Goal: Task Accomplishment & Management: Manage account settings

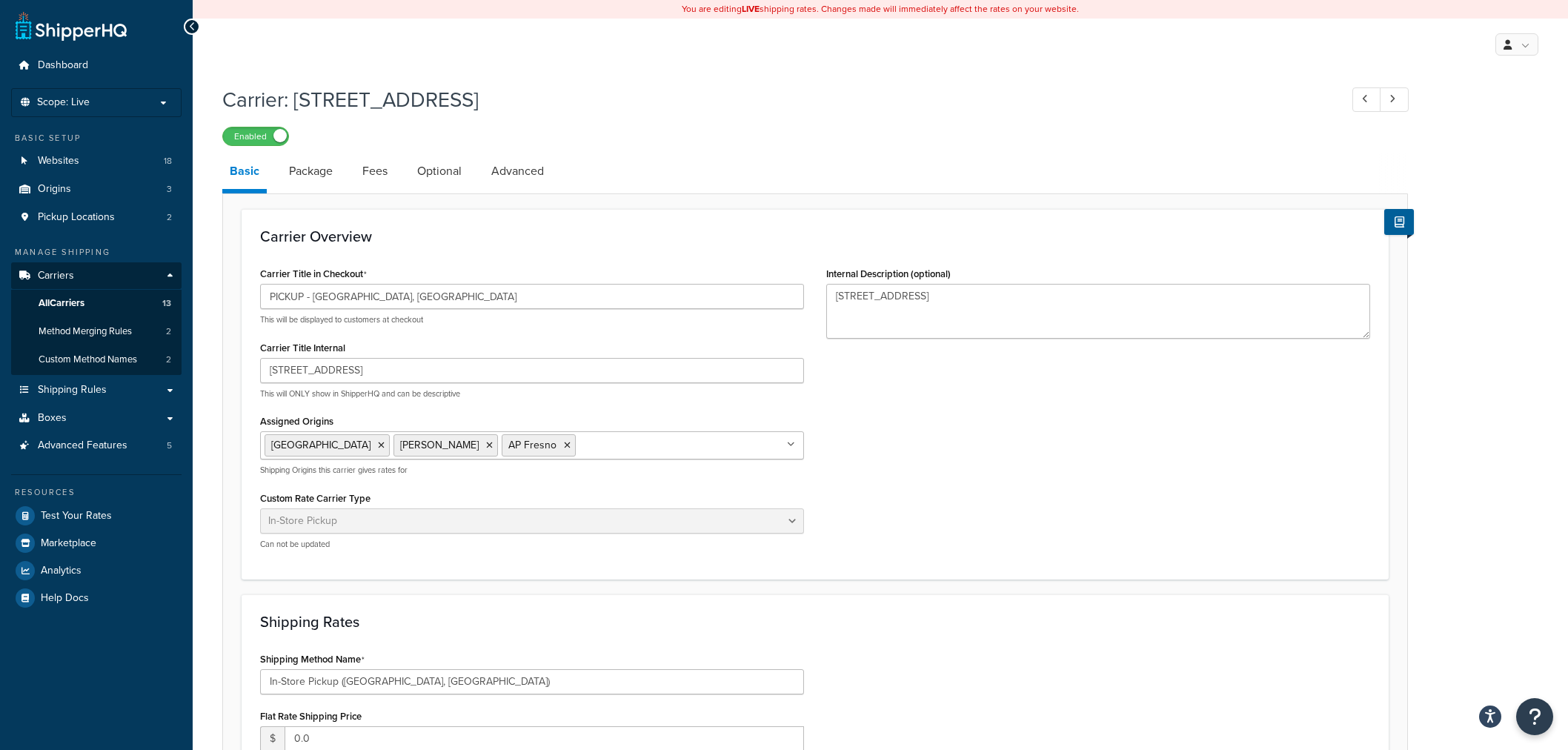
select select "pickup"
click at [319, 175] on link "Package" at bounding box center [311, 171] width 58 height 36
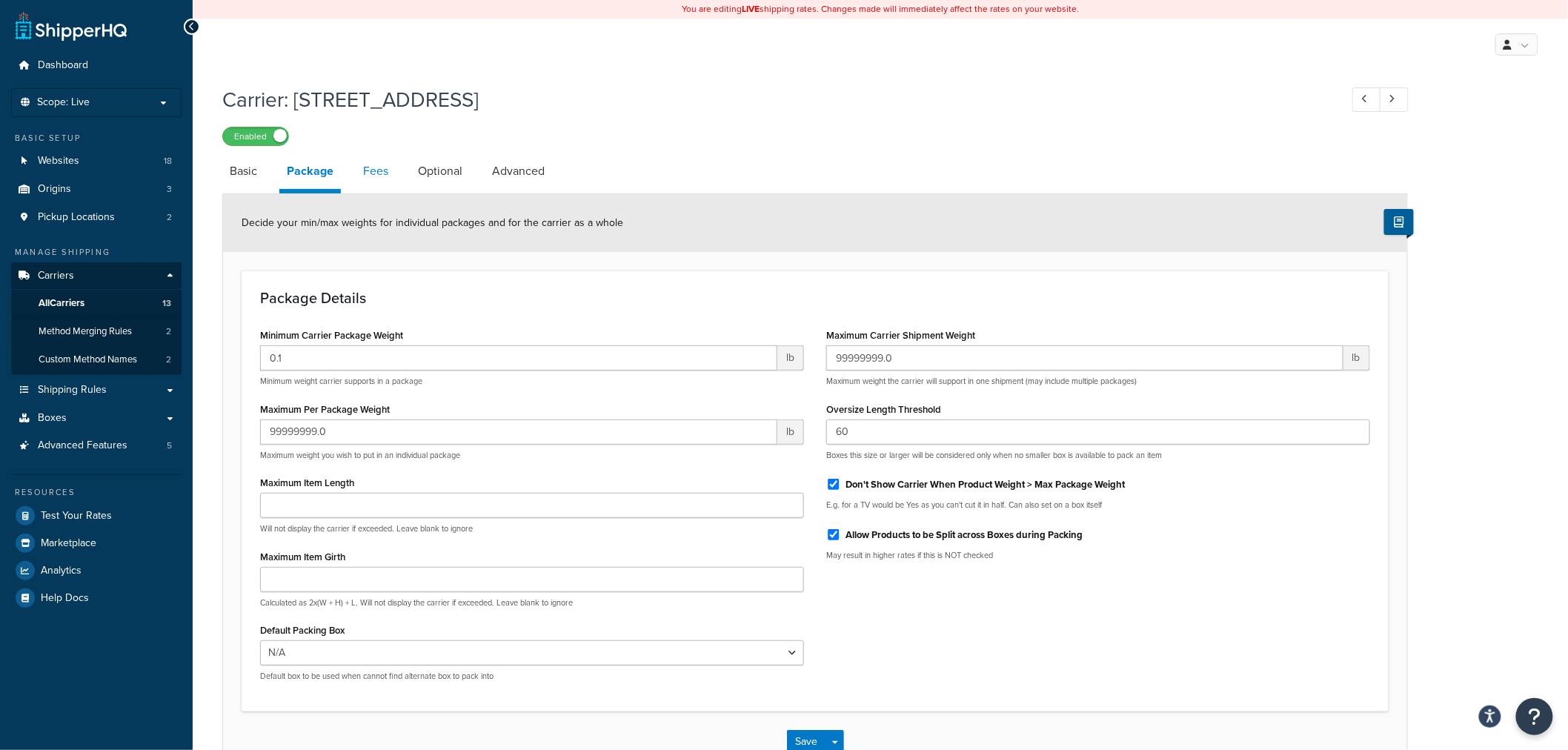
click at [373, 183] on link "Fees" at bounding box center [375, 171] width 40 height 36
select select "AFTER"
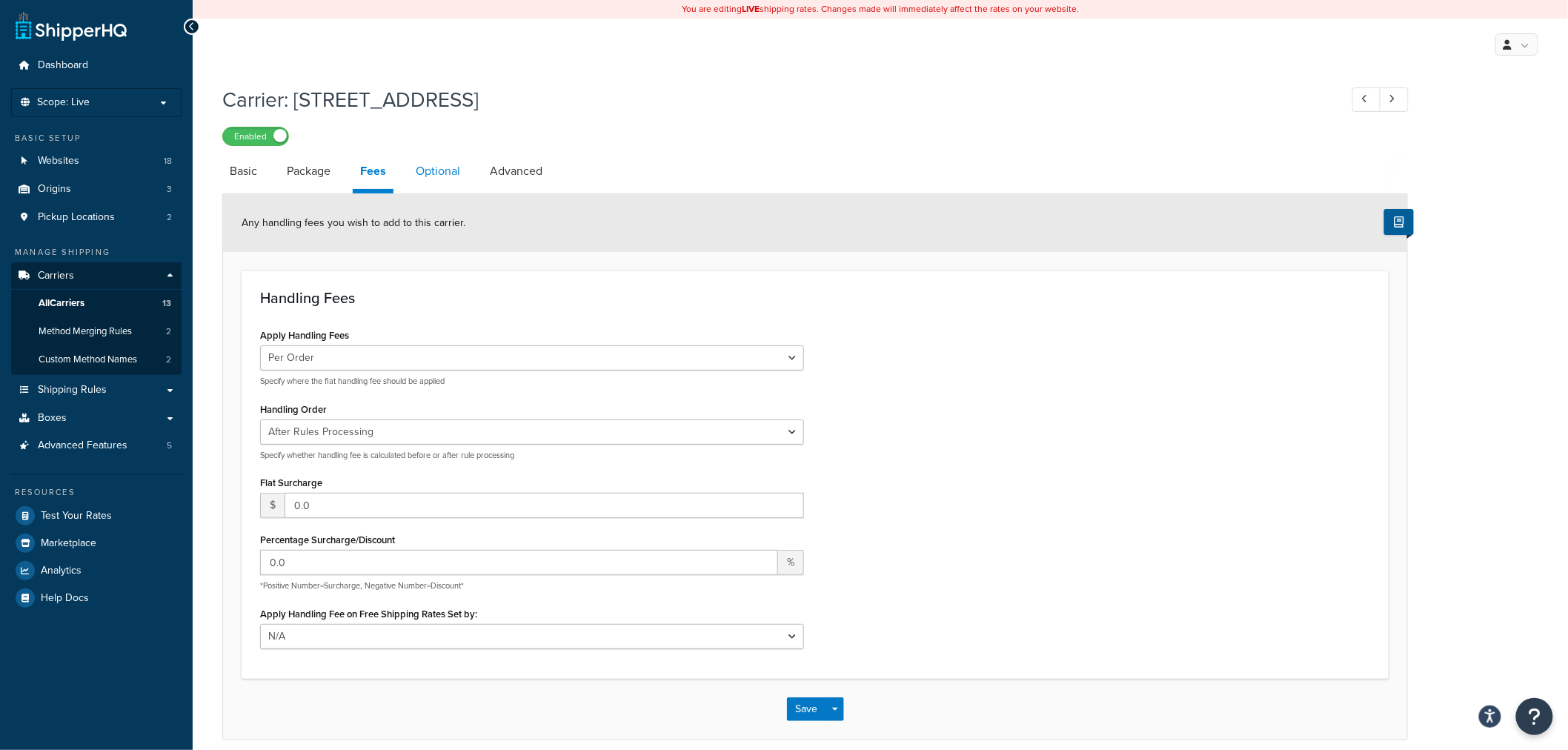
click at [423, 174] on link "Optional" at bounding box center [437, 171] width 59 height 36
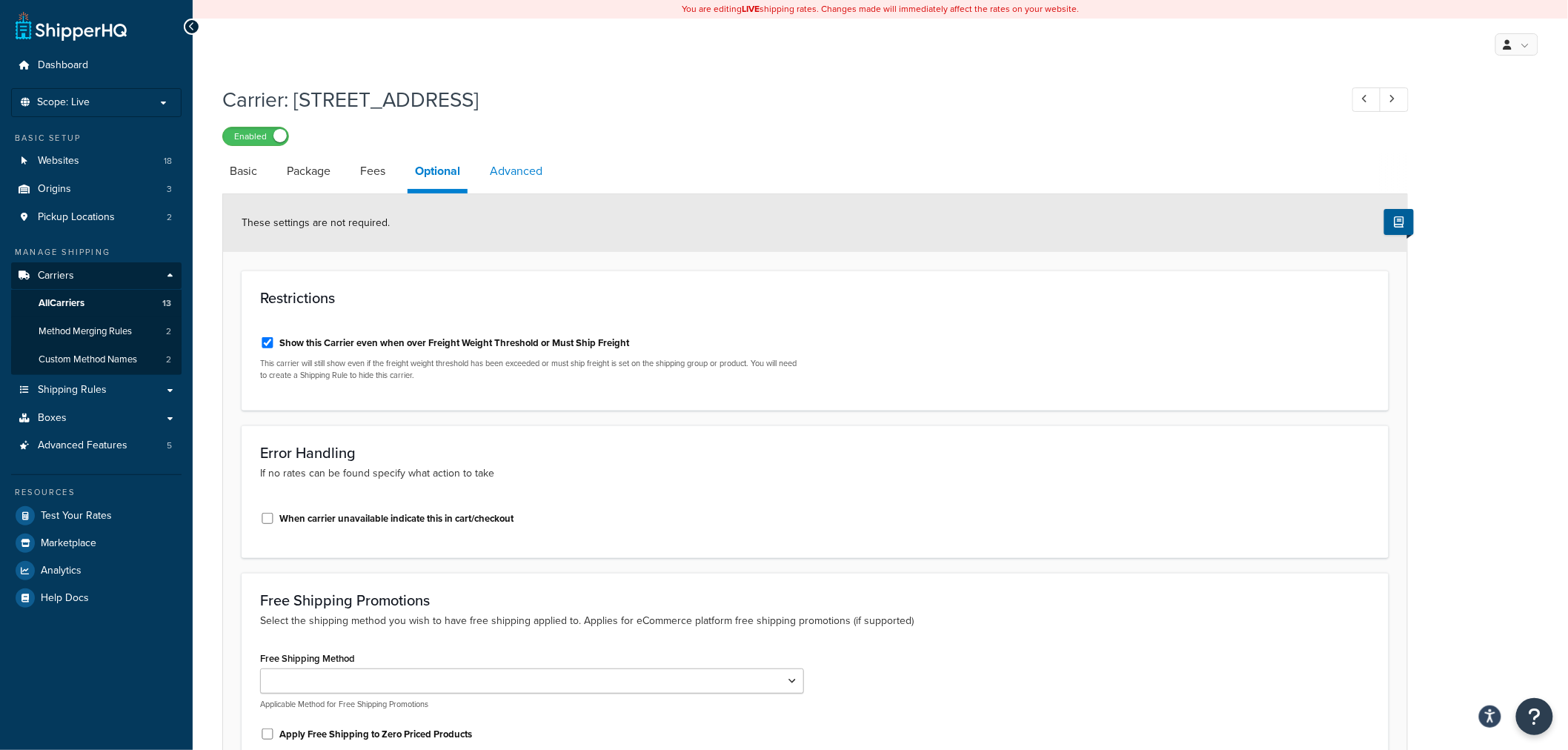
click at [516, 180] on link "Advanced" at bounding box center [515, 171] width 67 height 36
select select "false"
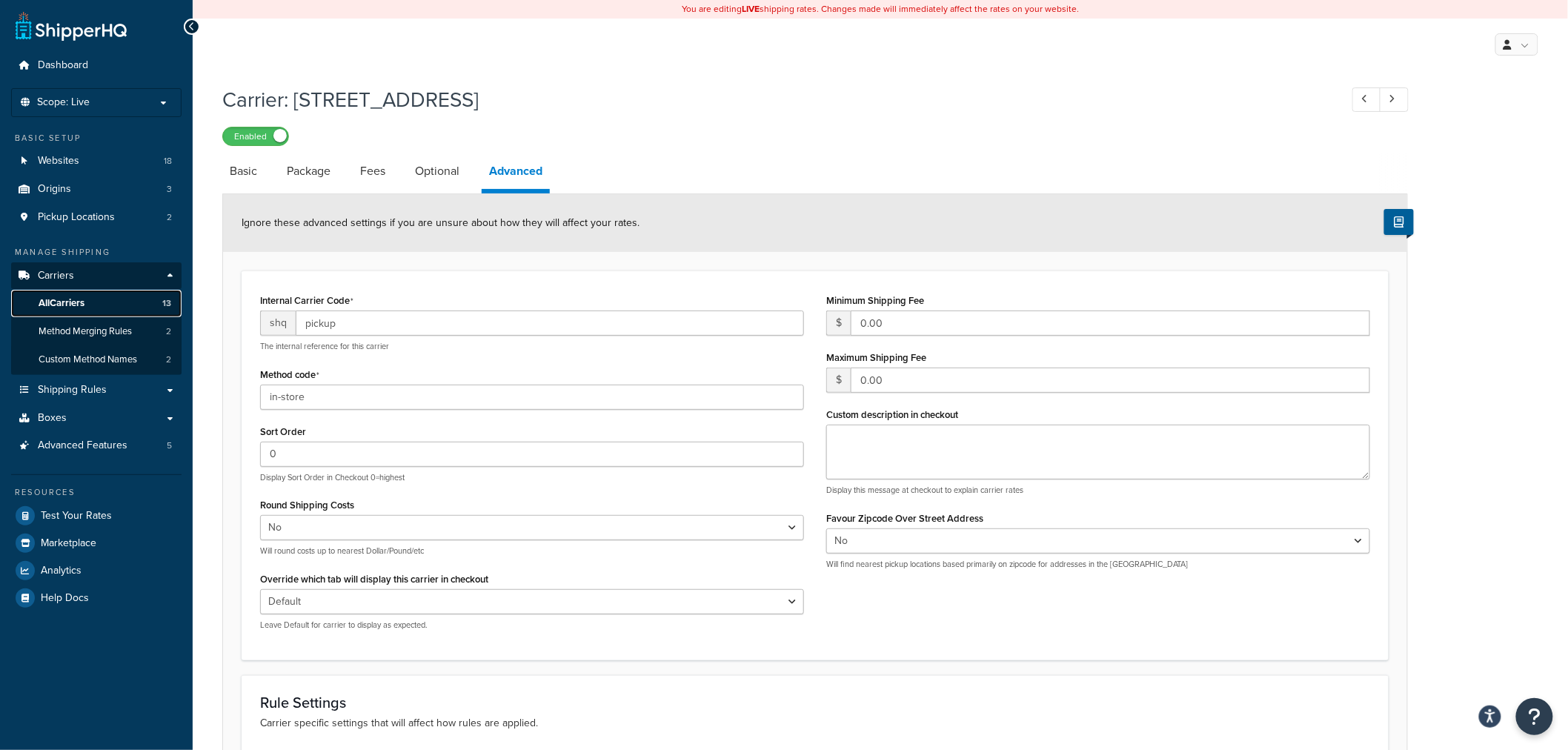
click at [90, 304] on link "All Carriers 13" at bounding box center [97, 304] width 170 height 28
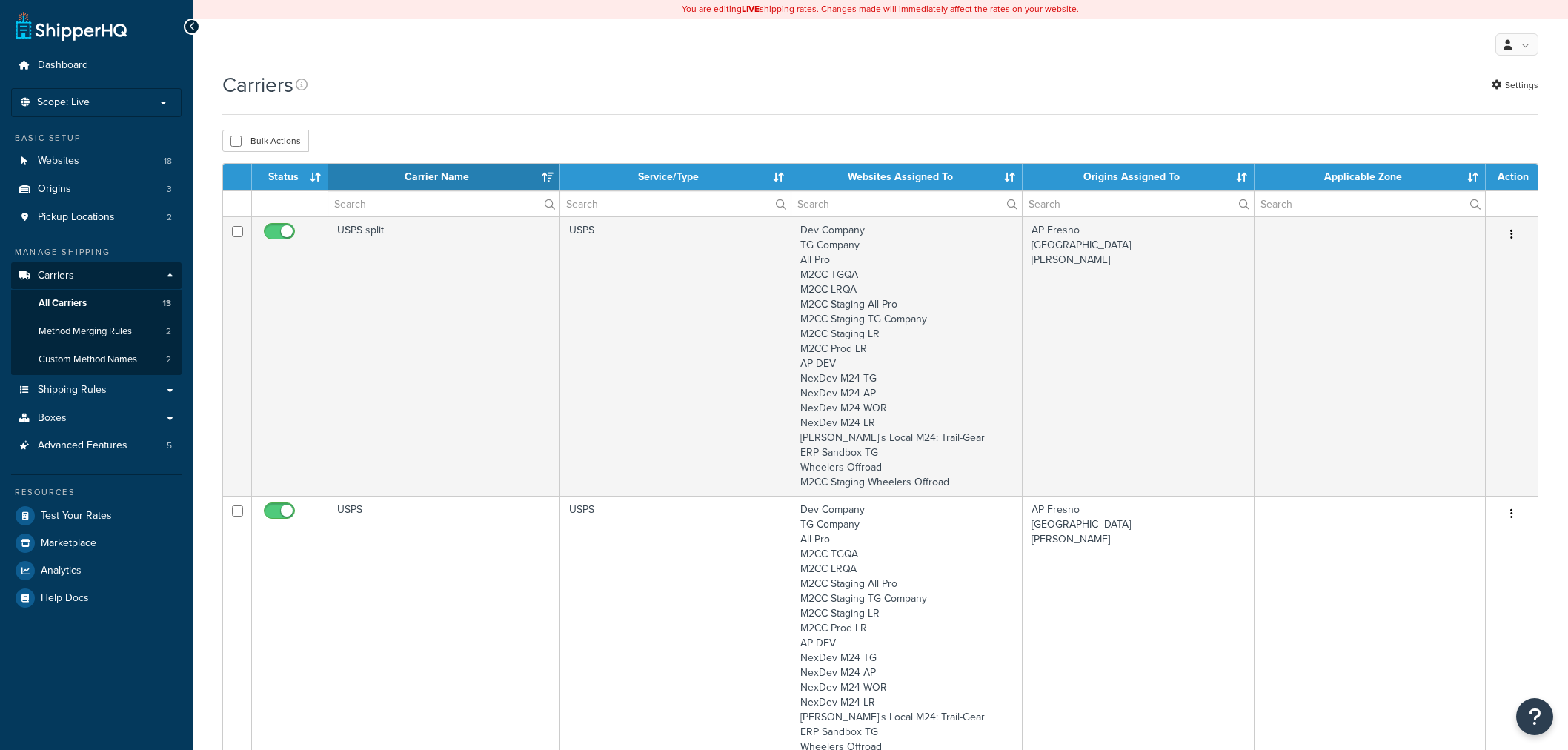
select select "15"
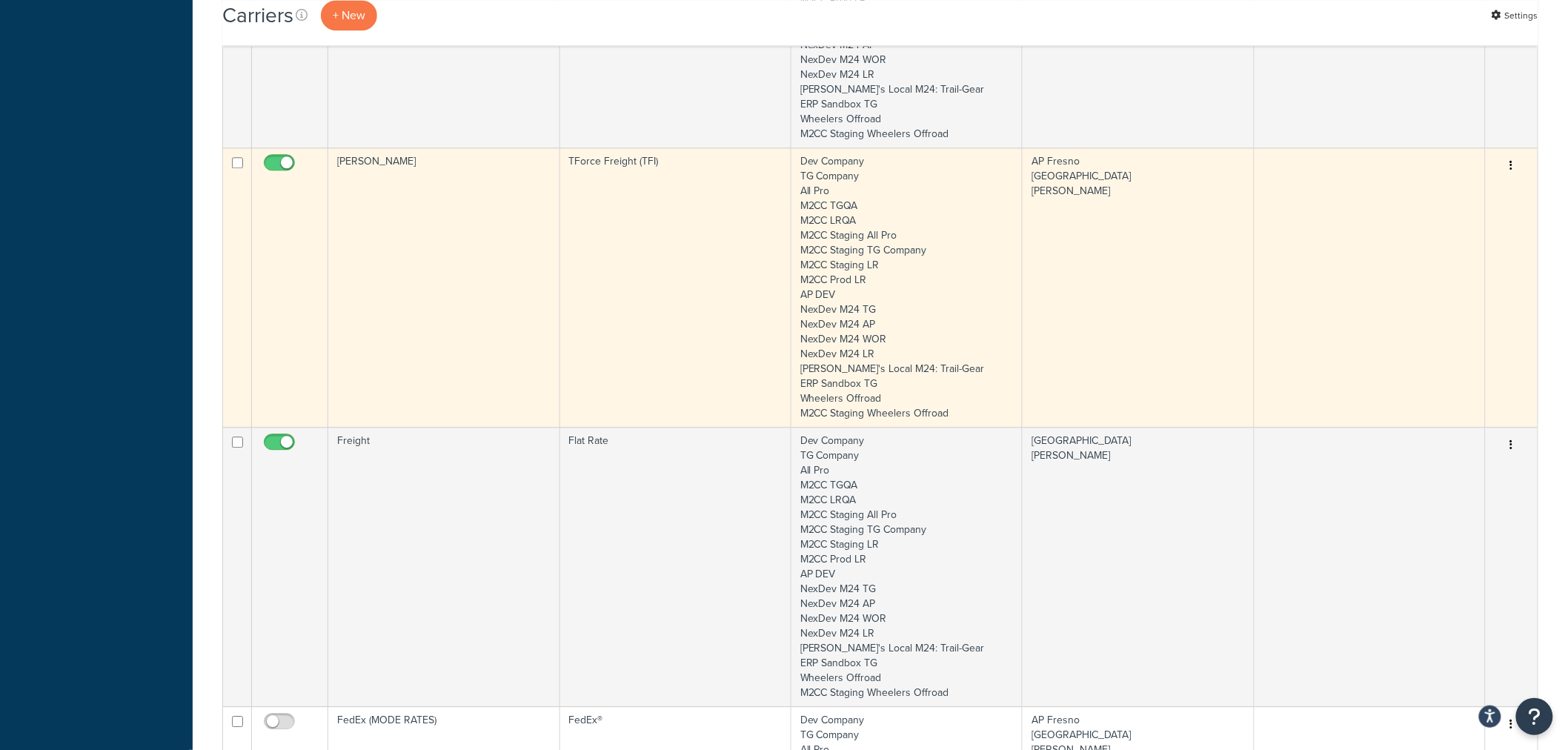
scroll to position [1399, 0]
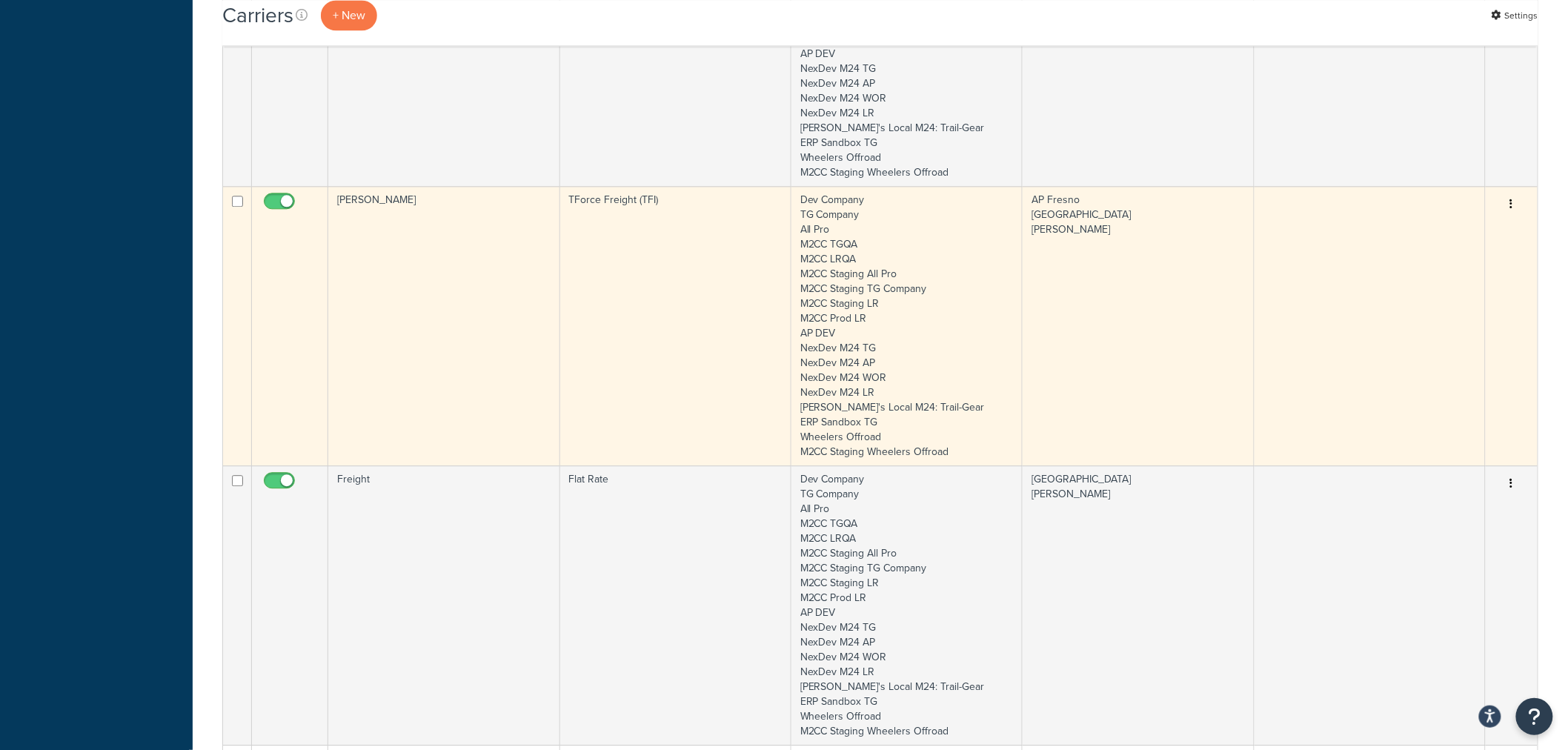
click at [470, 247] on td "Jacob Garcia" at bounding box center [443, 325] width 231 height 279
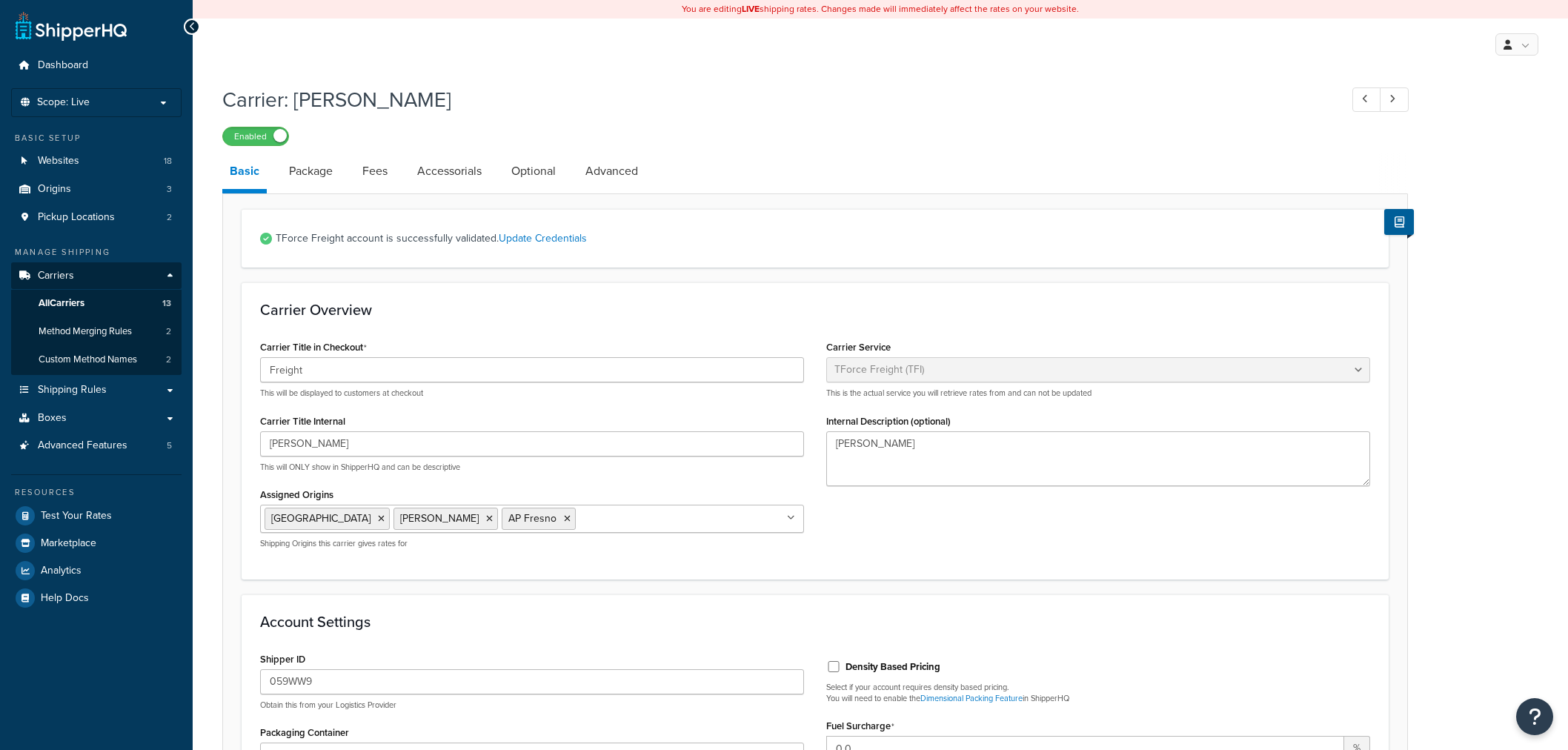
select select "upsFreight"
click at [363, 370] on input "Freight" at bounding box center [532, 369] width 544 height 25
drag, startPoint x: 415, startPoint y: 108, endPoint x: 297, endPoint y: 97, distance: 118.5
click at [297, 97] on h1 "Carrier: Jacob Garcia" at bounding box center [773, 100] width 1102 height 29
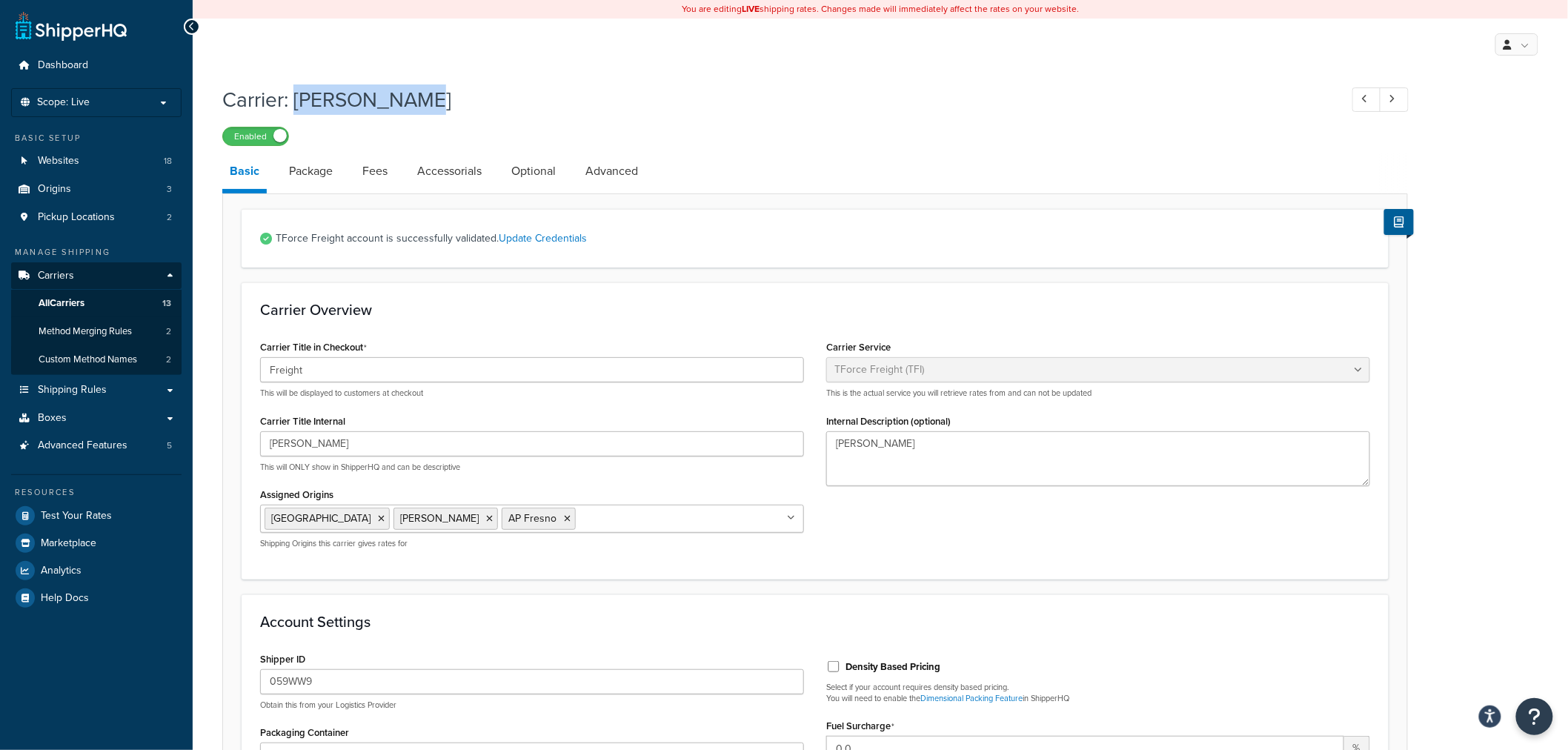
copy h1 "Jacob Garcia"
click at [314, 166] on link "Package" at bounding box center [311, 171] width 58 height 36
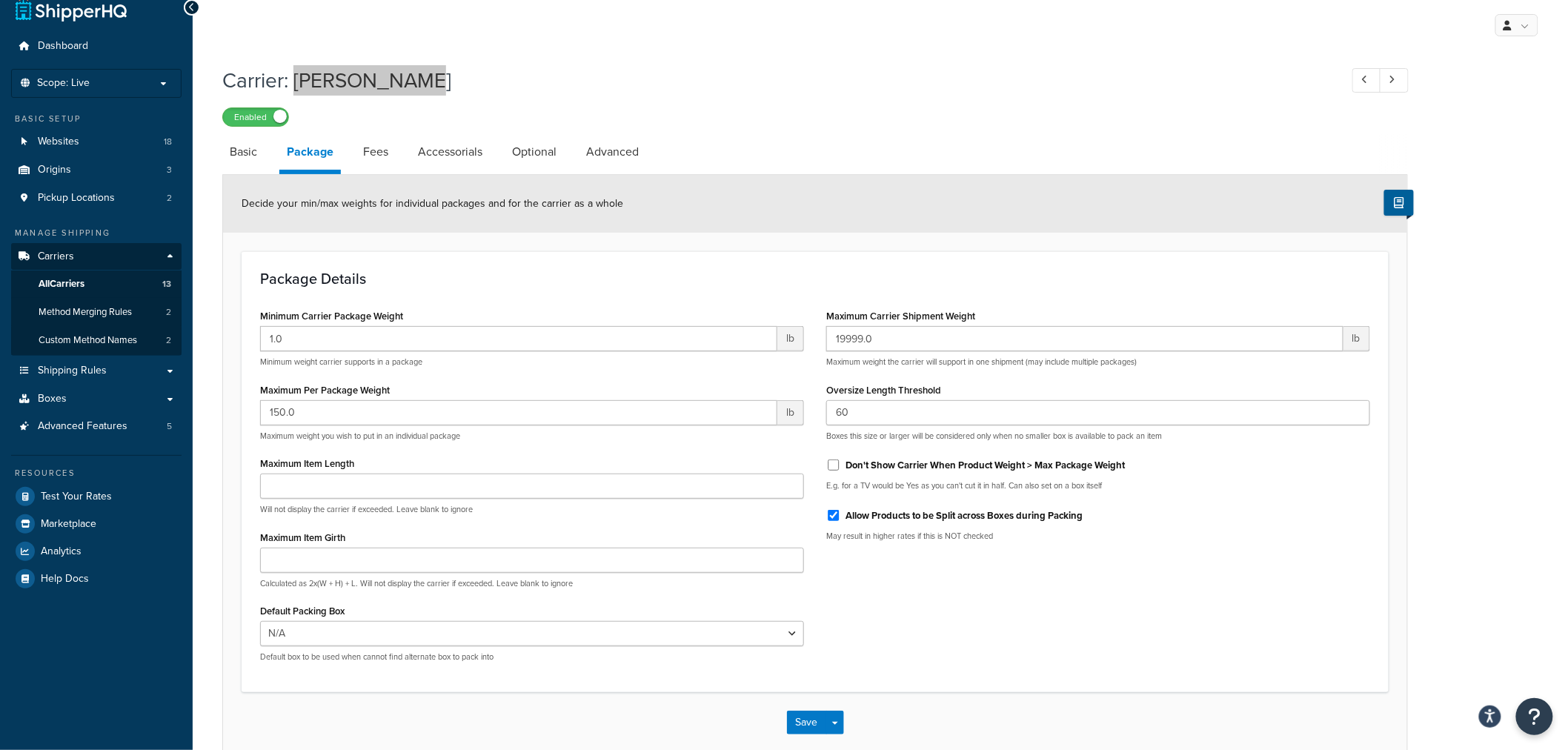
scroll to position [97, 0]
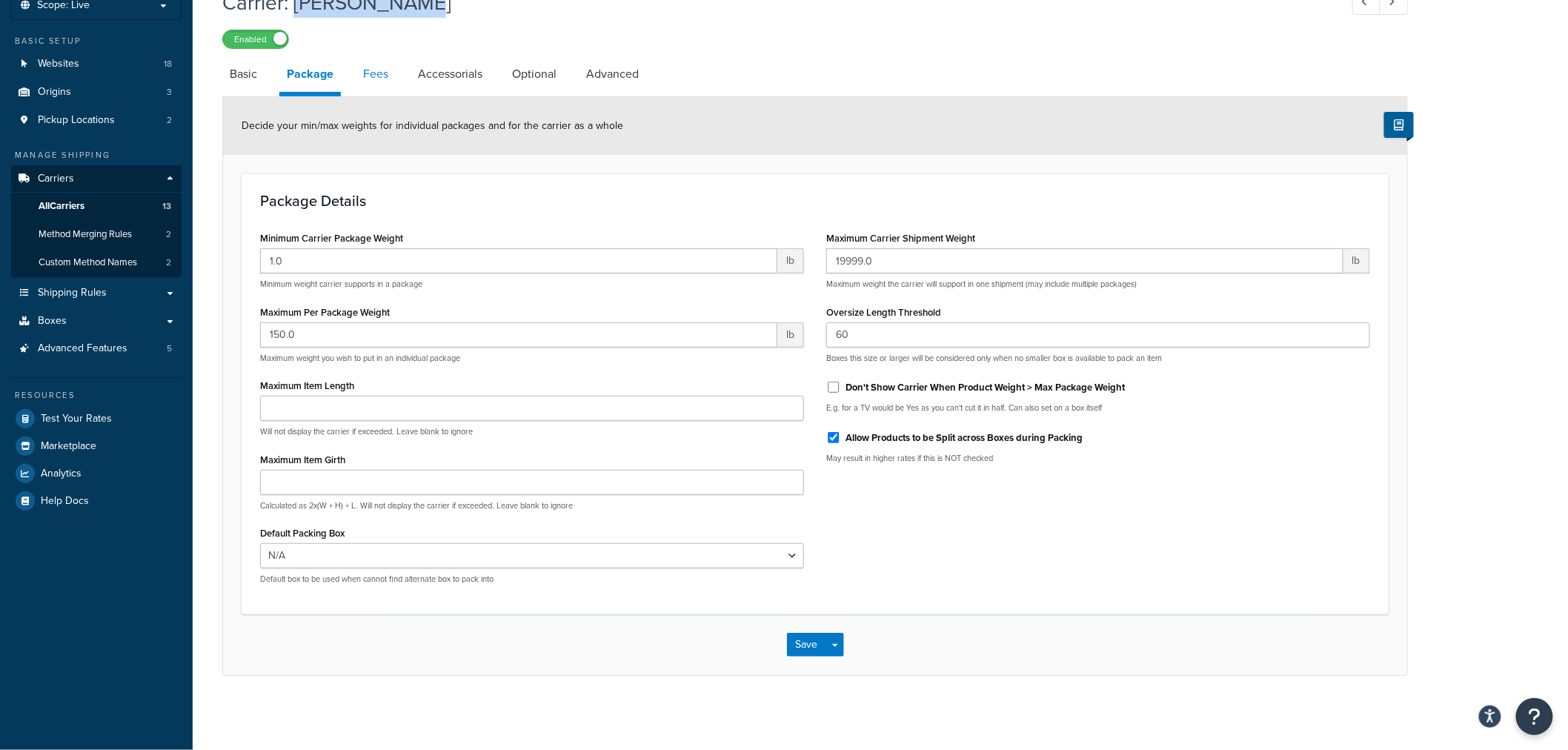
click at [377, 74] on link "Fees" at bounding box center [375, 74] width 40 height 36
select select "AFTER"
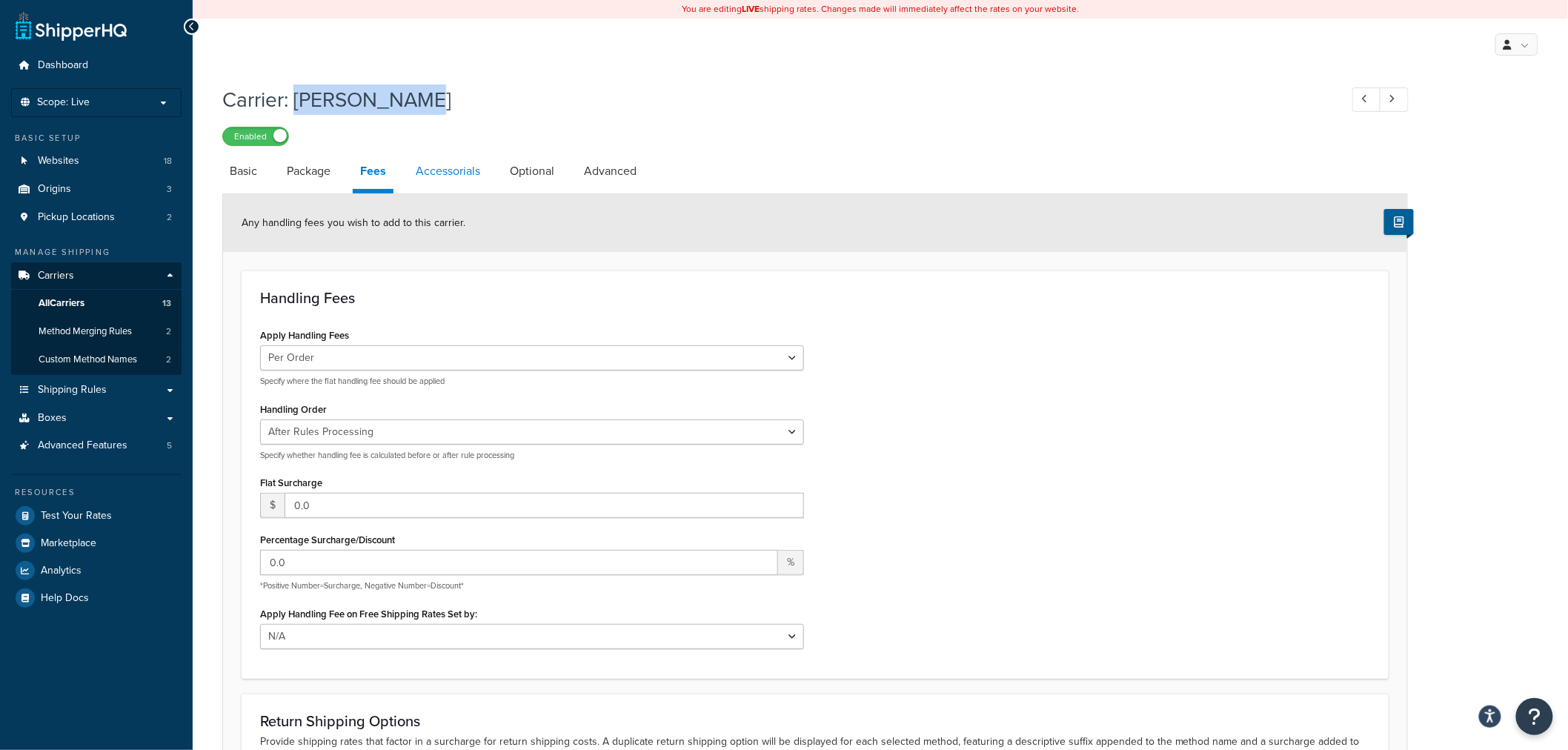
click at [443, 168] on link "Accessorials" at bounding box center [448, 171] width 80 height 36
select select "residential"
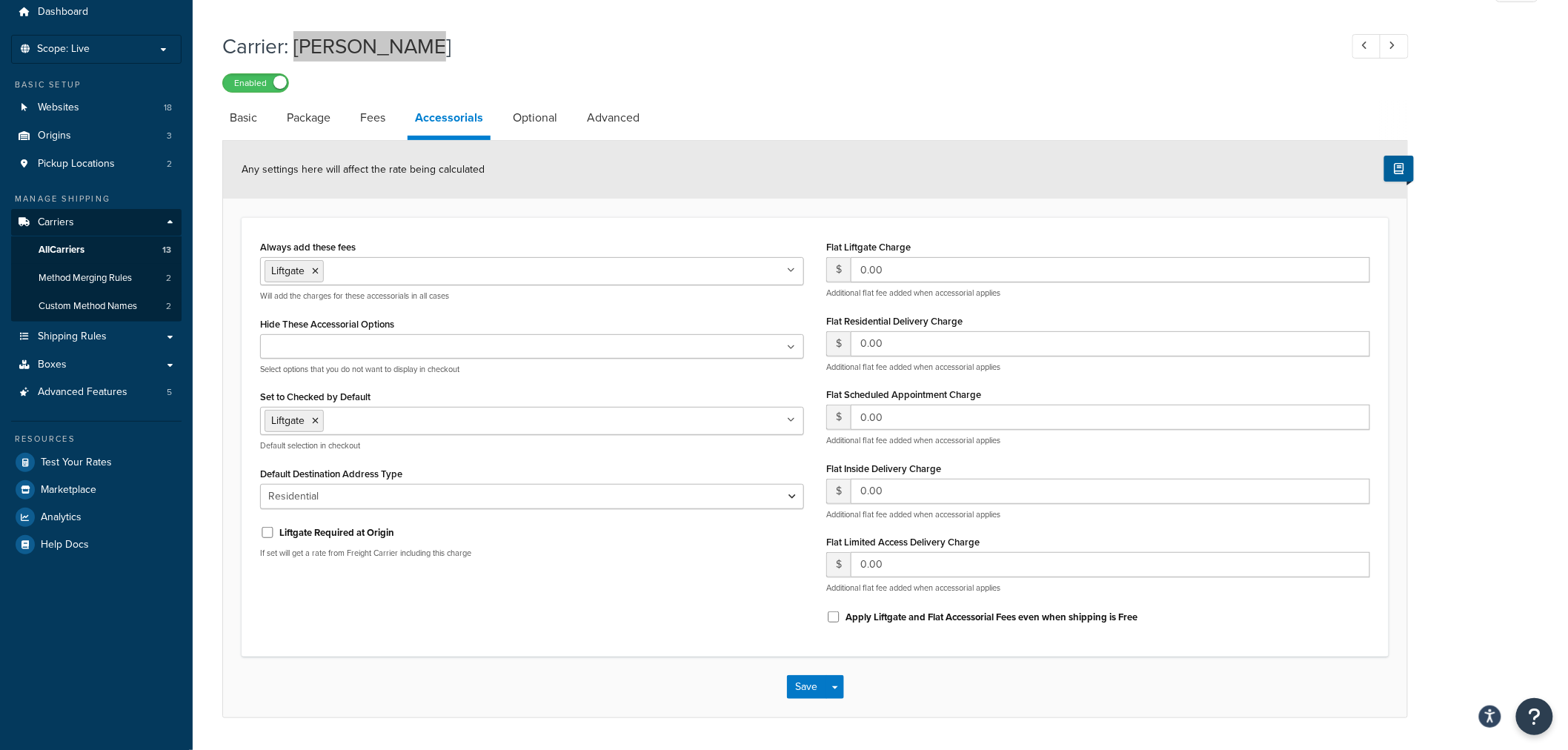
scroll to position [82, 0]
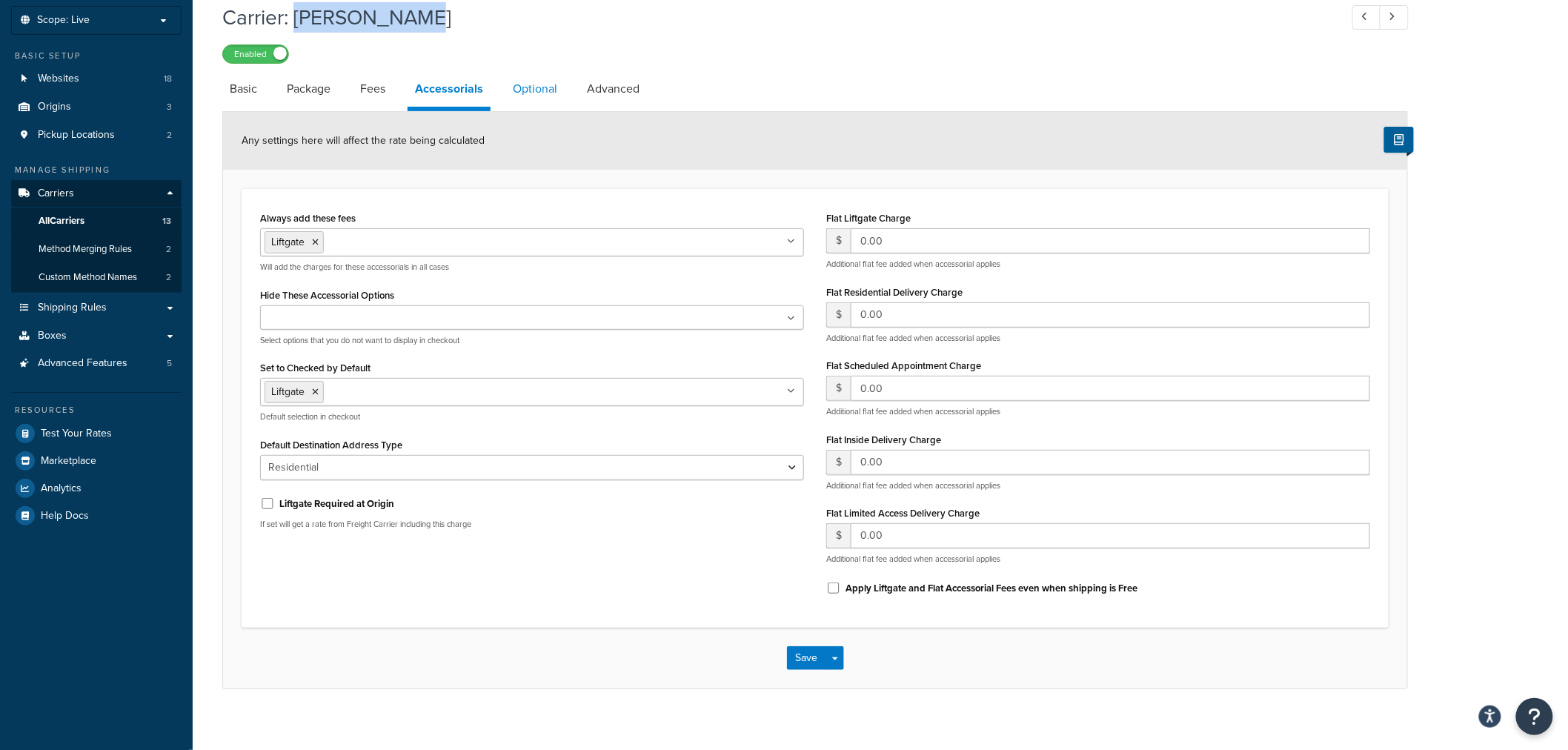
click at [535, 92] on link "Optional" at bounding box center [535, 89] width 59 height 36
select select "77.5"
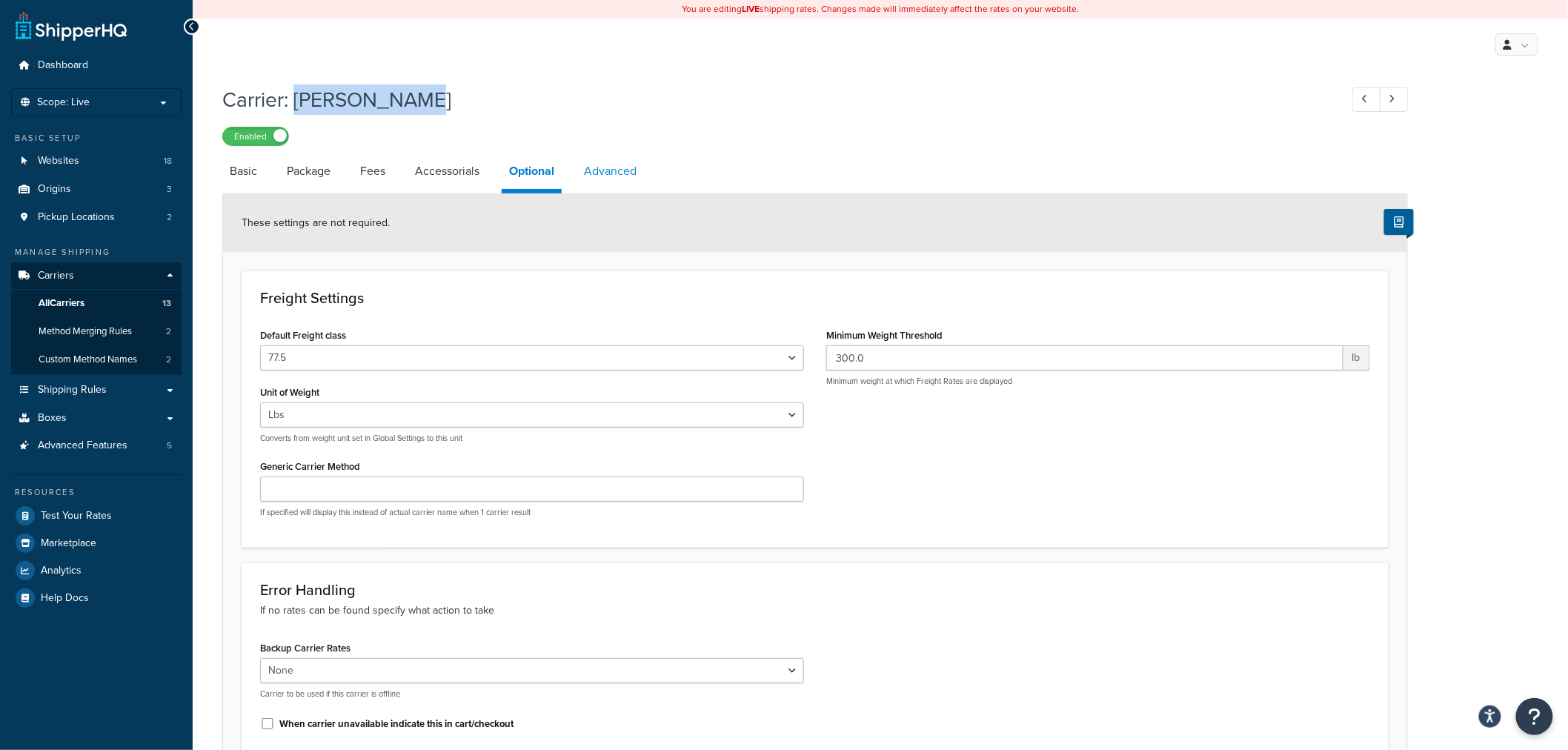
click at [588, 182] on link "Advanced" at bounding box center [610, 171] width 67 height 36
select select "false"
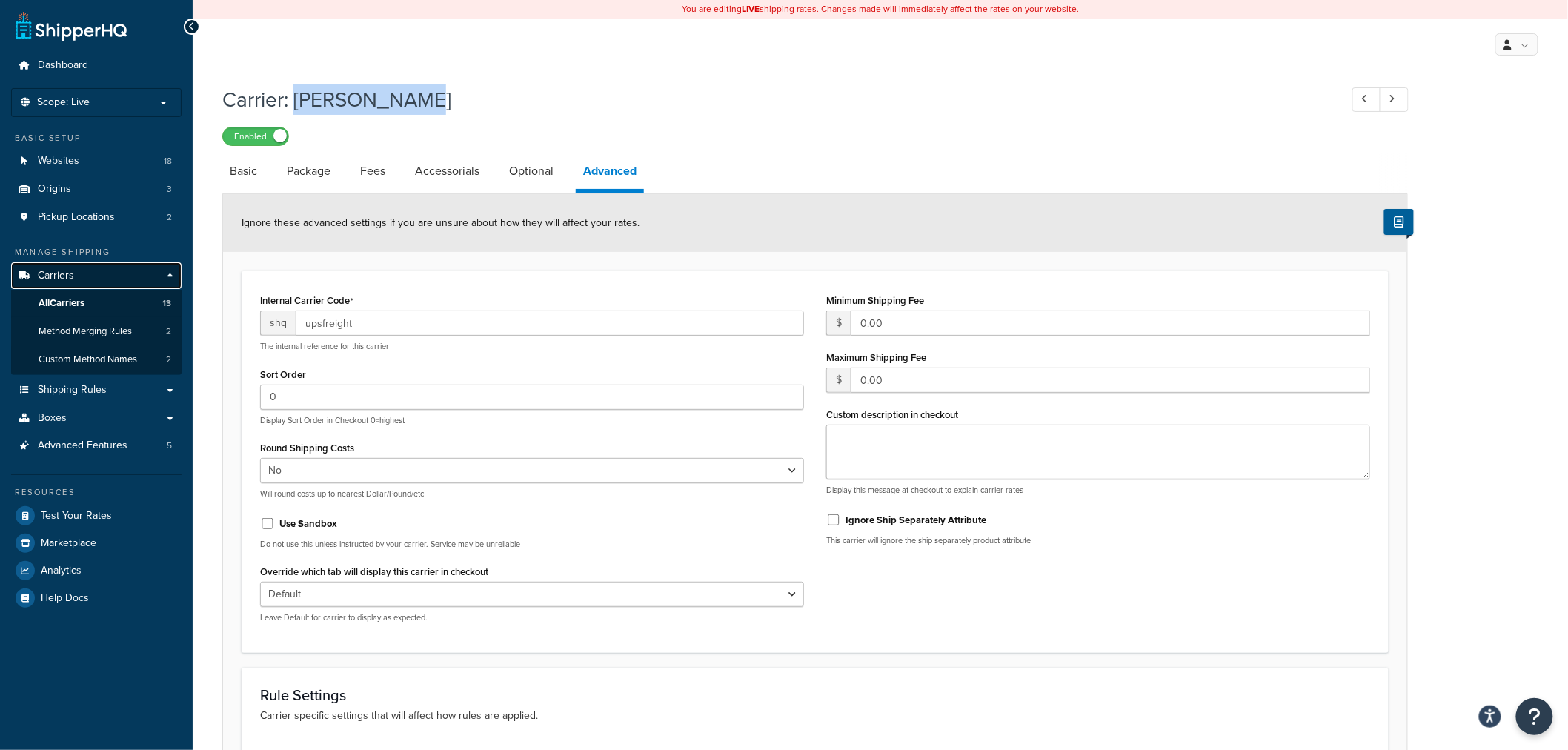
click at [67, 276] on span "Carriers" at bounding box center [56, 276] width 37 height 13
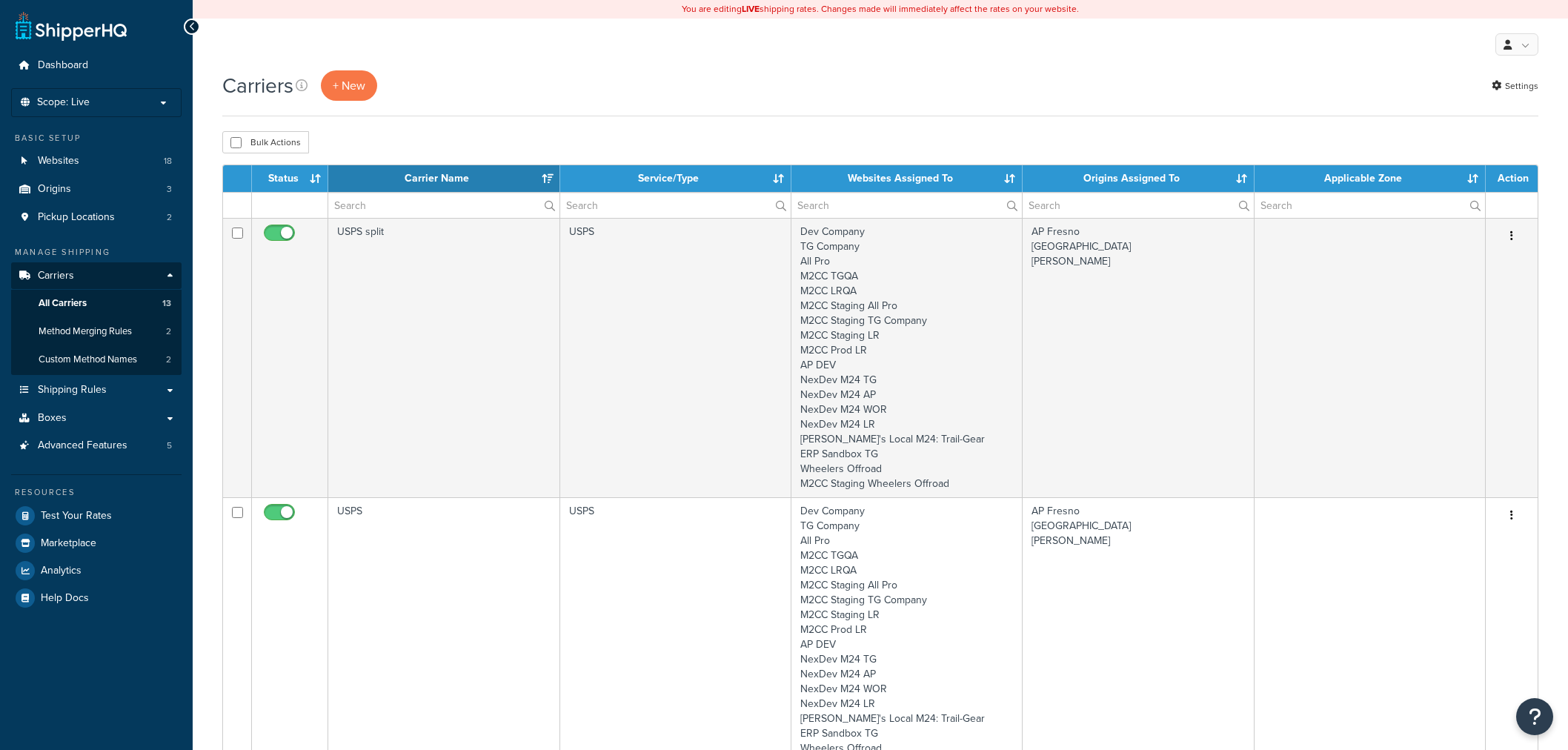
select select "15"
drag, startPoint x: 0, startPoint y: 0, endPoint x: 74, endPoint y: 307, distance: 315.8
click at [74, 307] on span "All Carriers" at bounding box center [62, 304] width 48 height 13
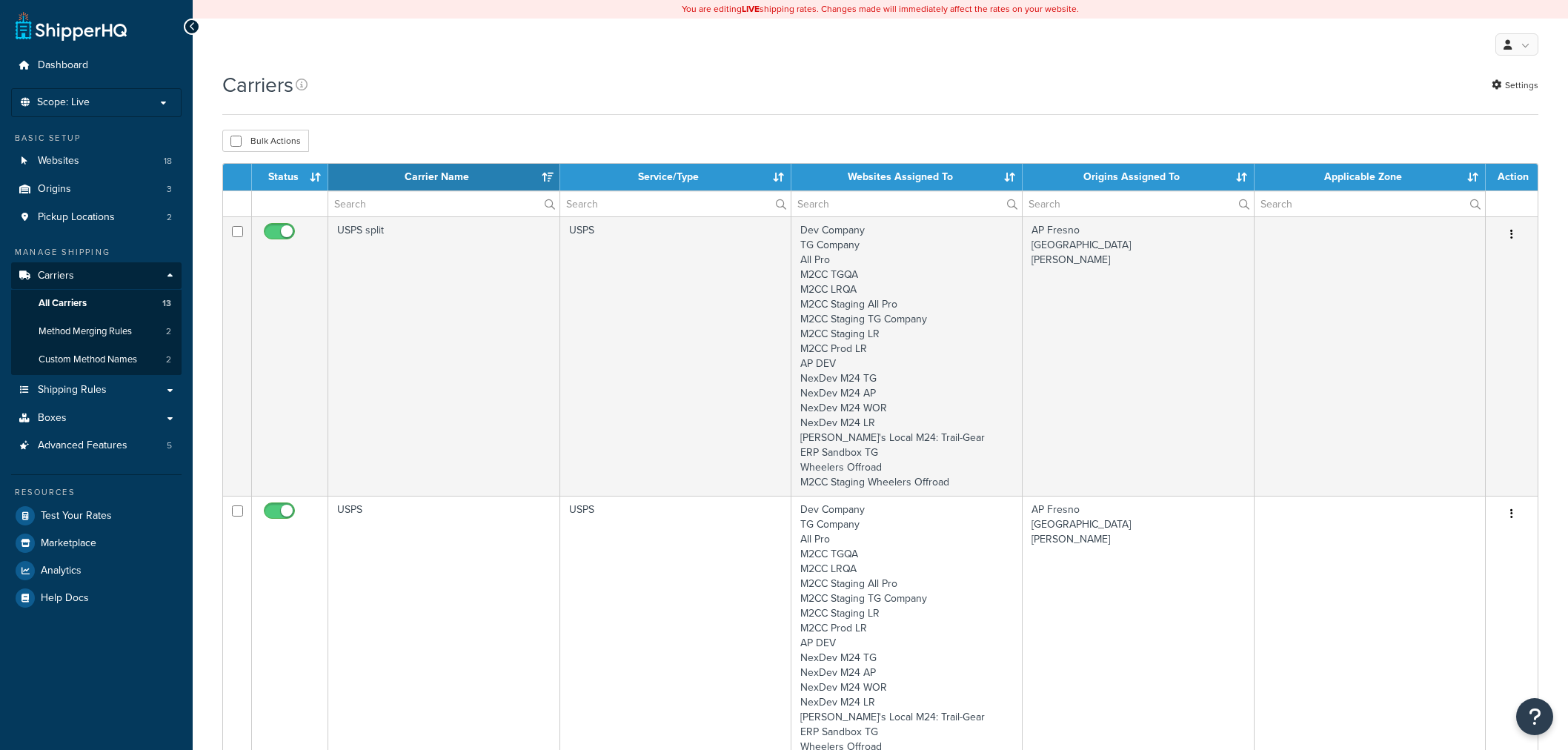
select select "15"
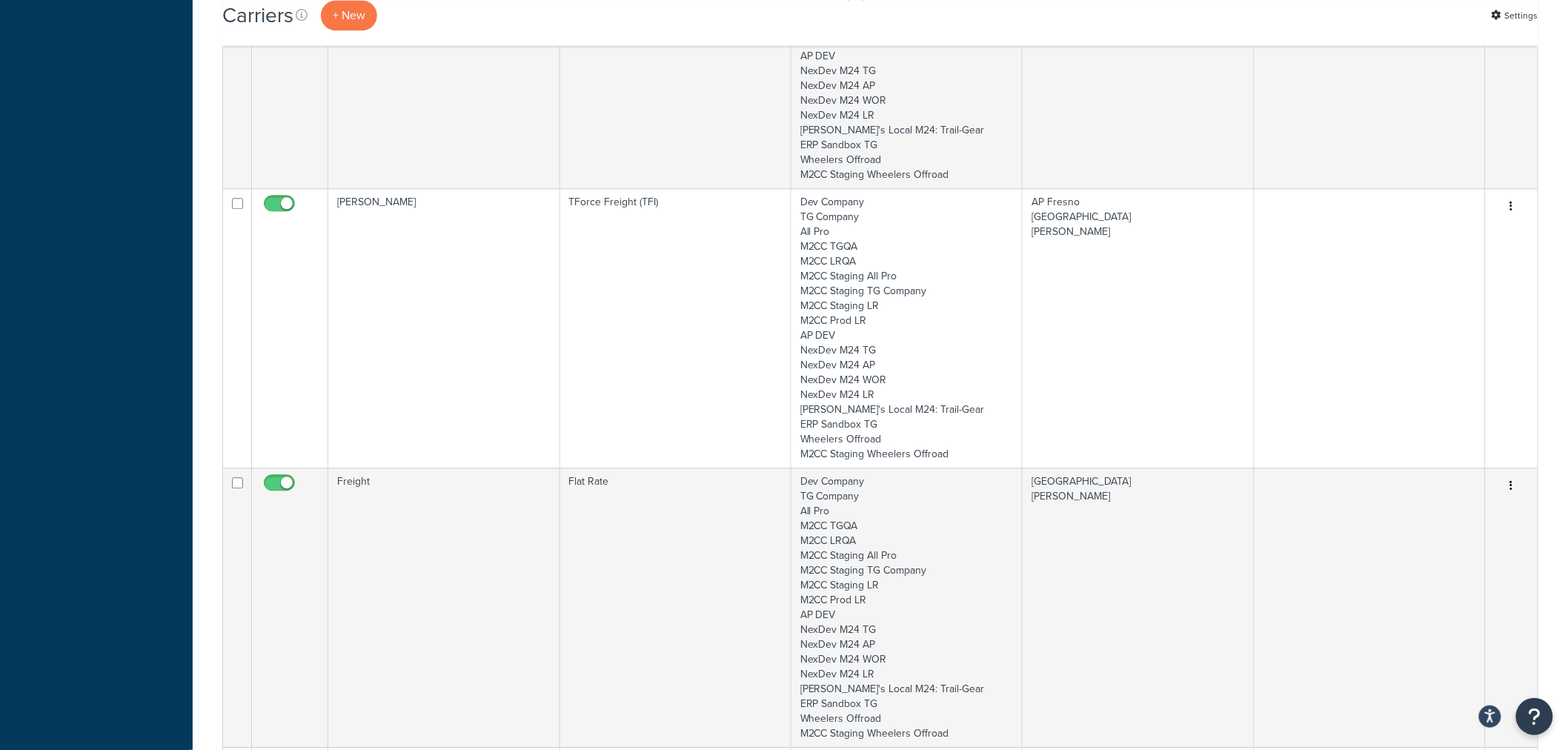
scroll to position [1399, 0]
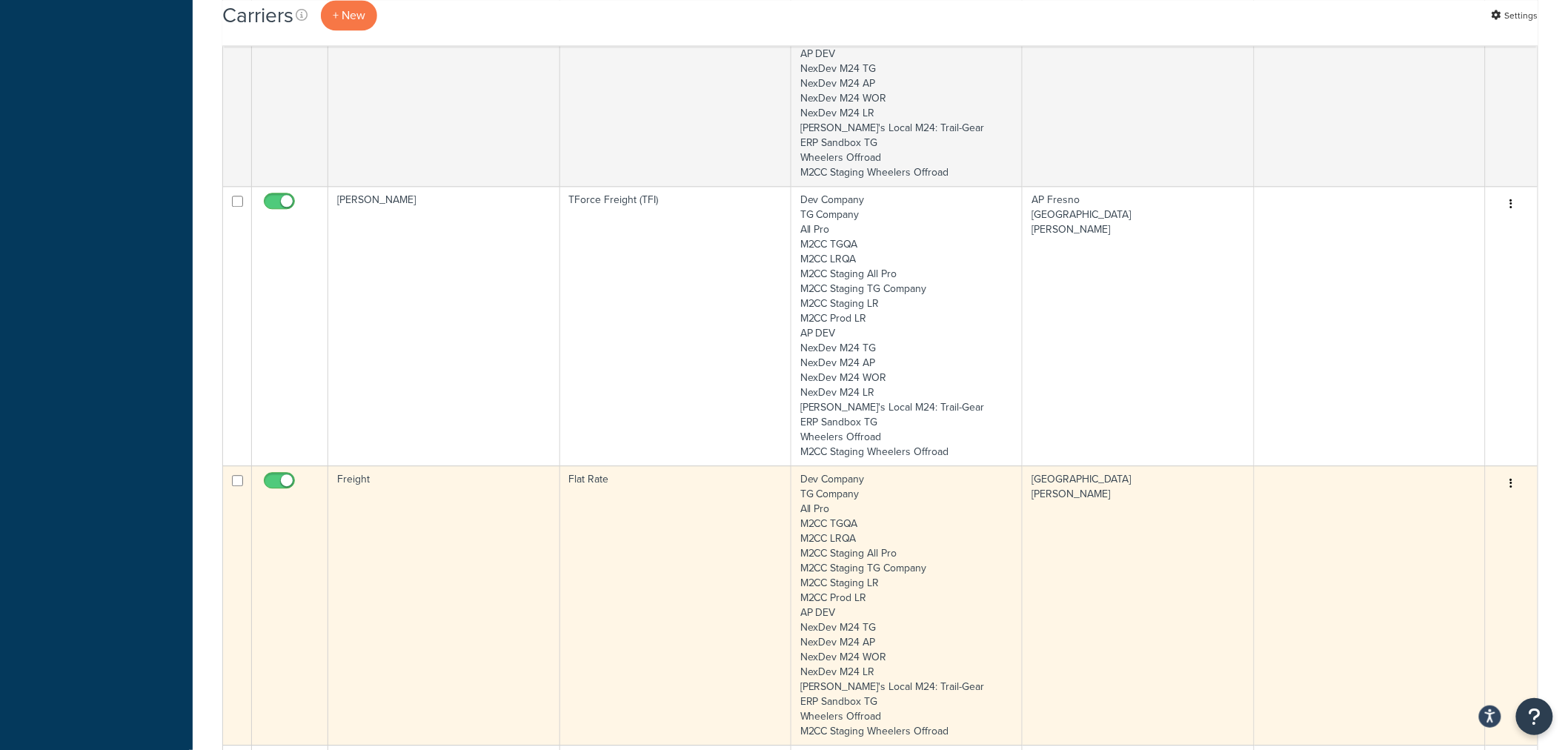
click at [441, 575] on td "Freight" at bounding box center [443, 605] width 231 height 279
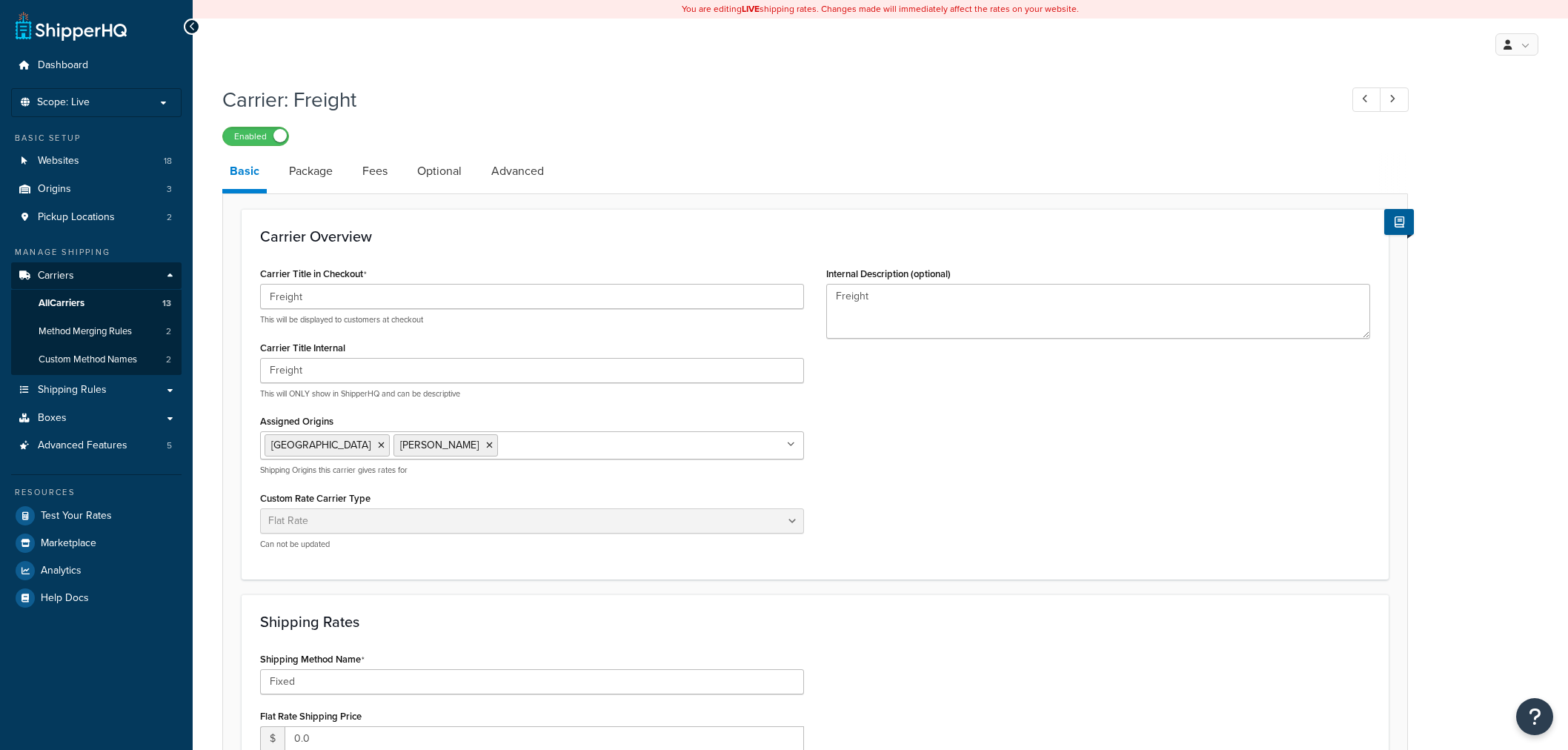
select select "flat"
click at [321, 179] on link "Package" at bounding box center [311, 171] width 58 height 36
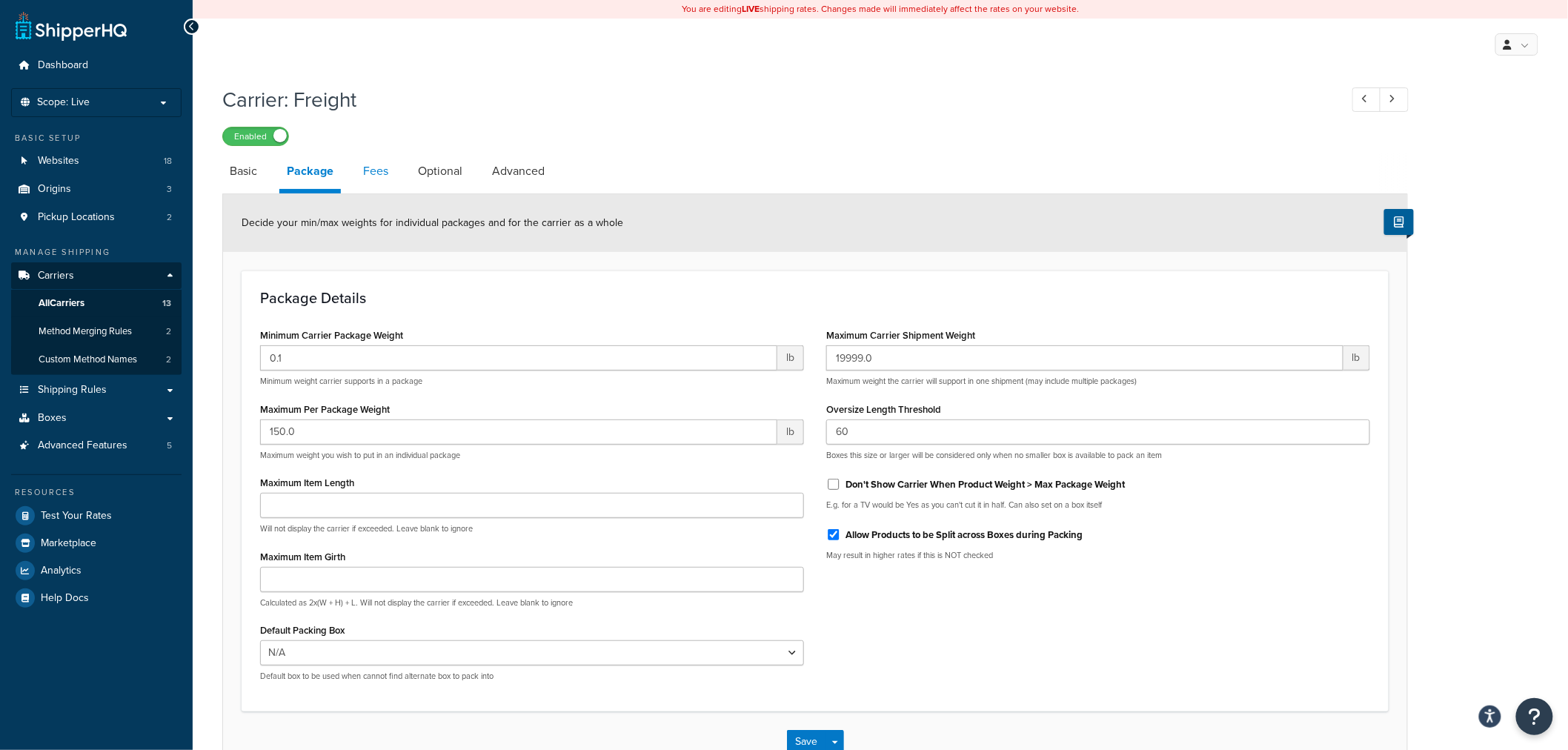
click at [379, 180] on link "Fees" at bounding box center [375, 171] width 40 height 36
select select "AFTER"
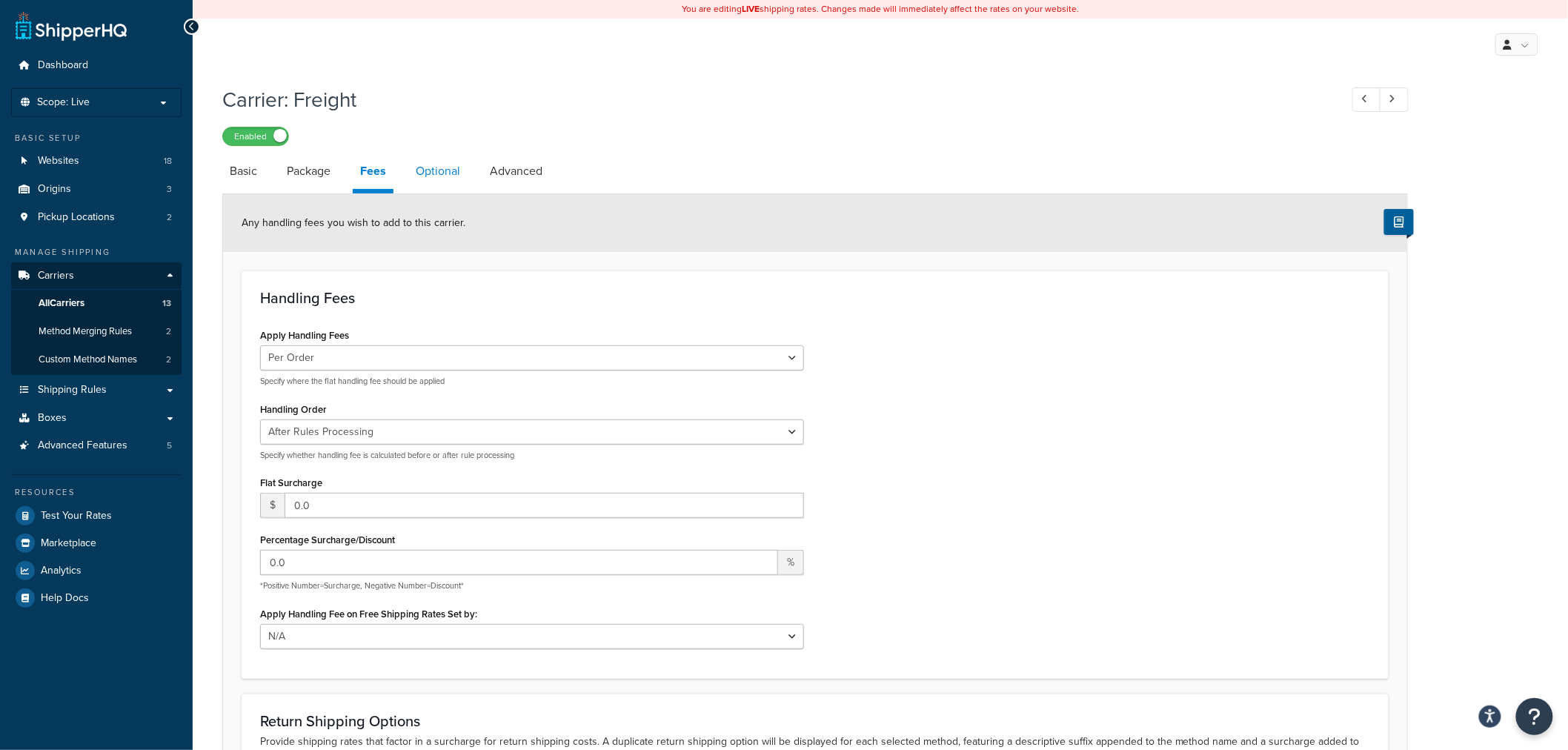
click at [443, 176] on link "Optional" at bounding box center [437, 171] width 59 height 36
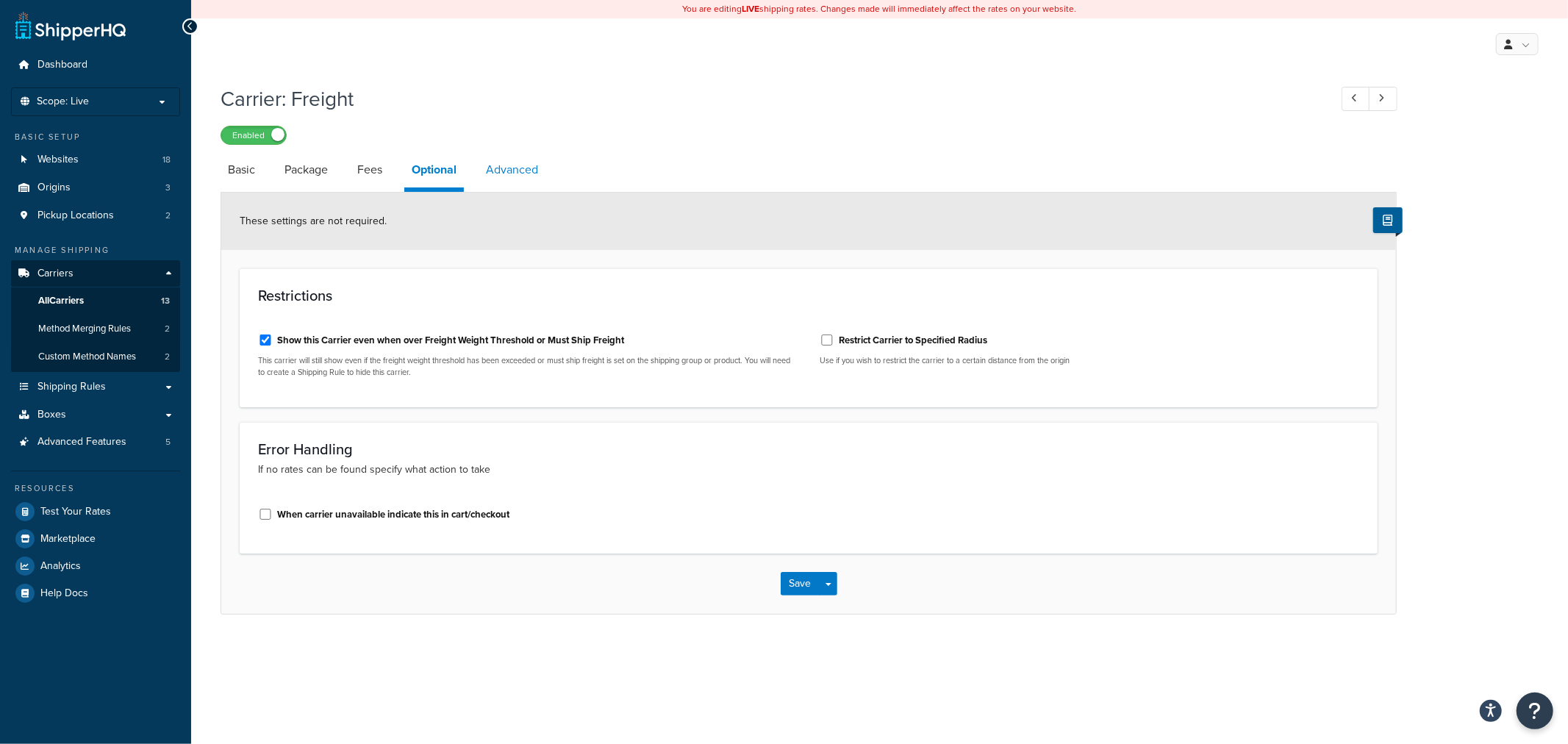
click at [523, 172] on link "Advanced" at bounding box center [511, 170] width 67 height 35
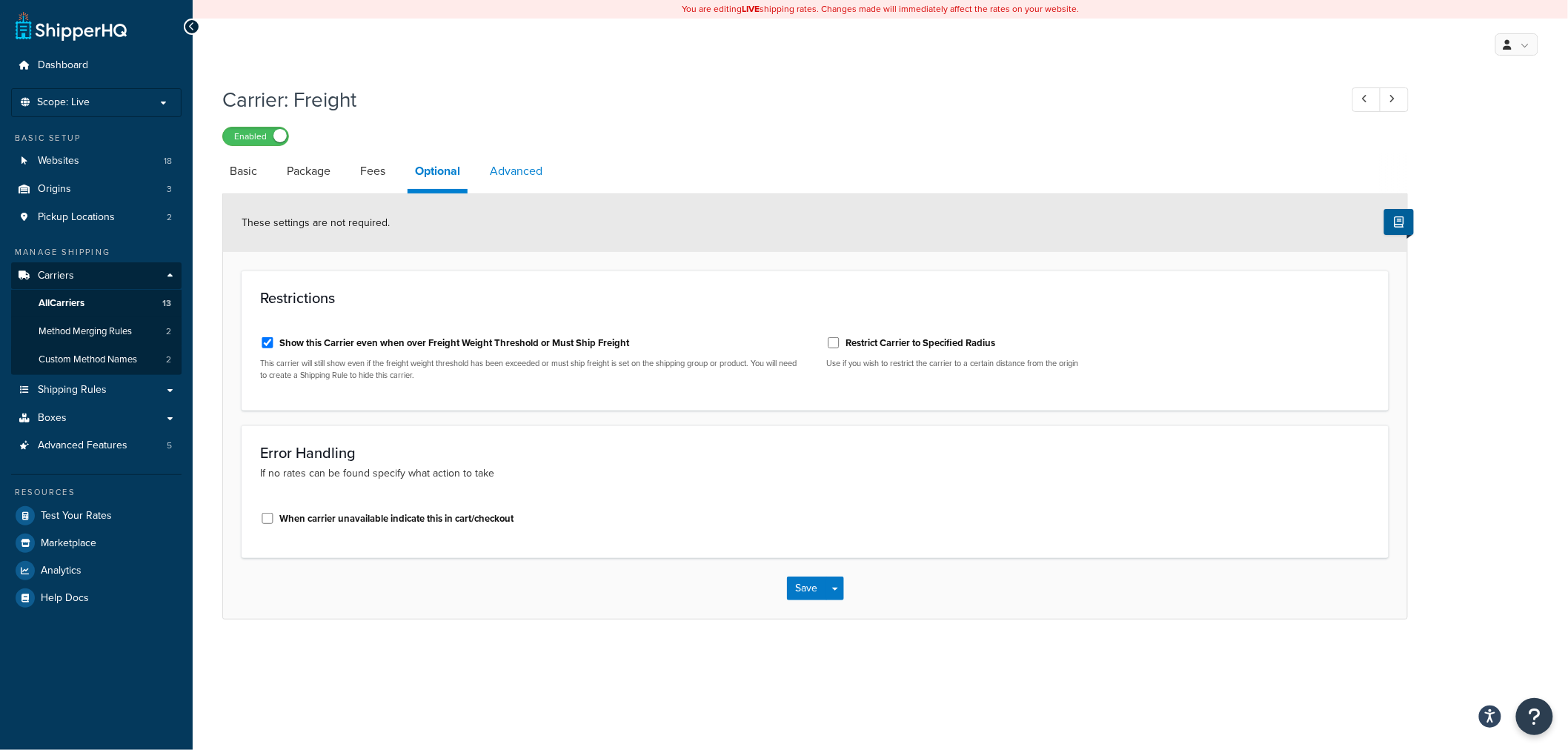
select select "false"
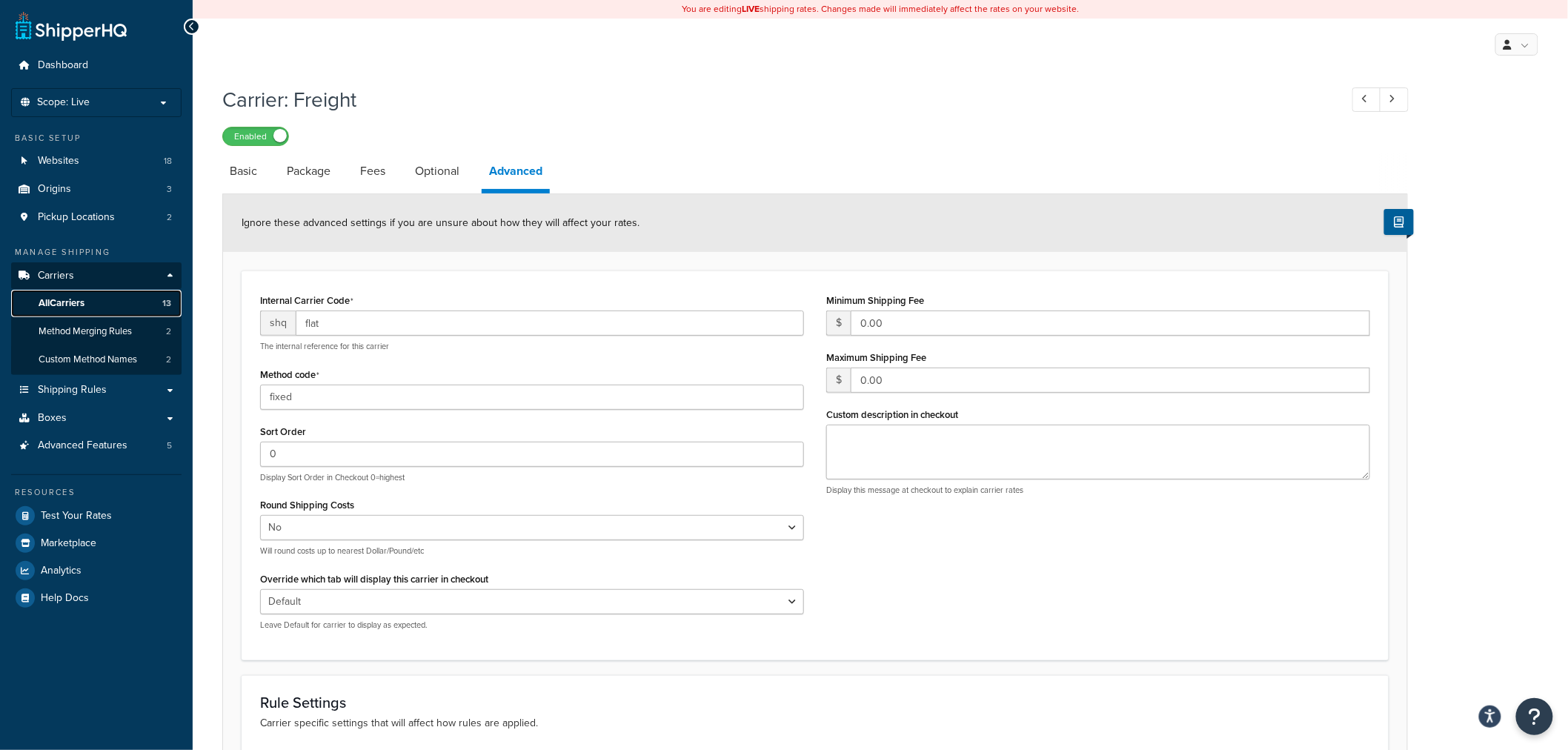
click at [61, 300] on span "All Carriers" at bounding box center [61, 304] width 46 height 13
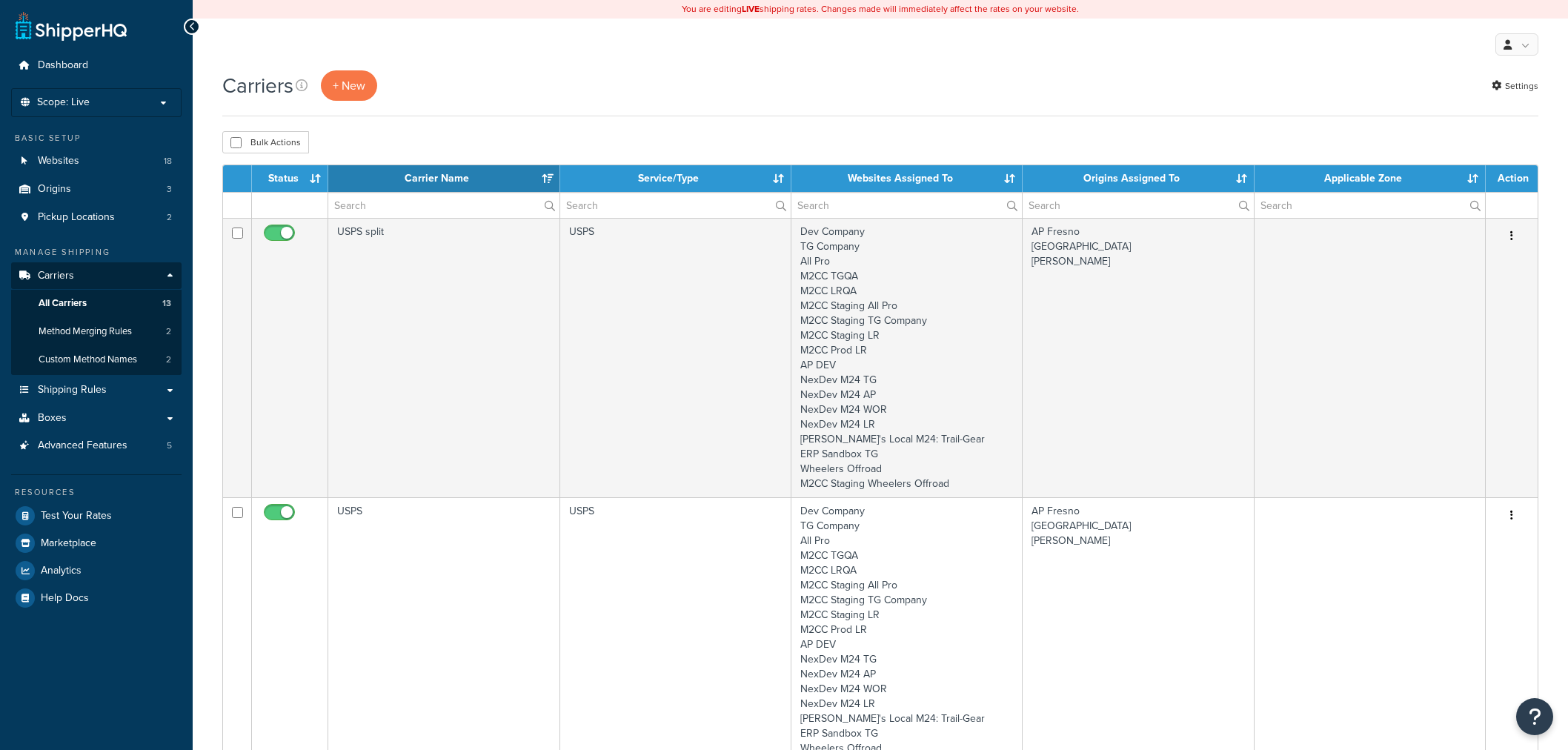
select select "15"
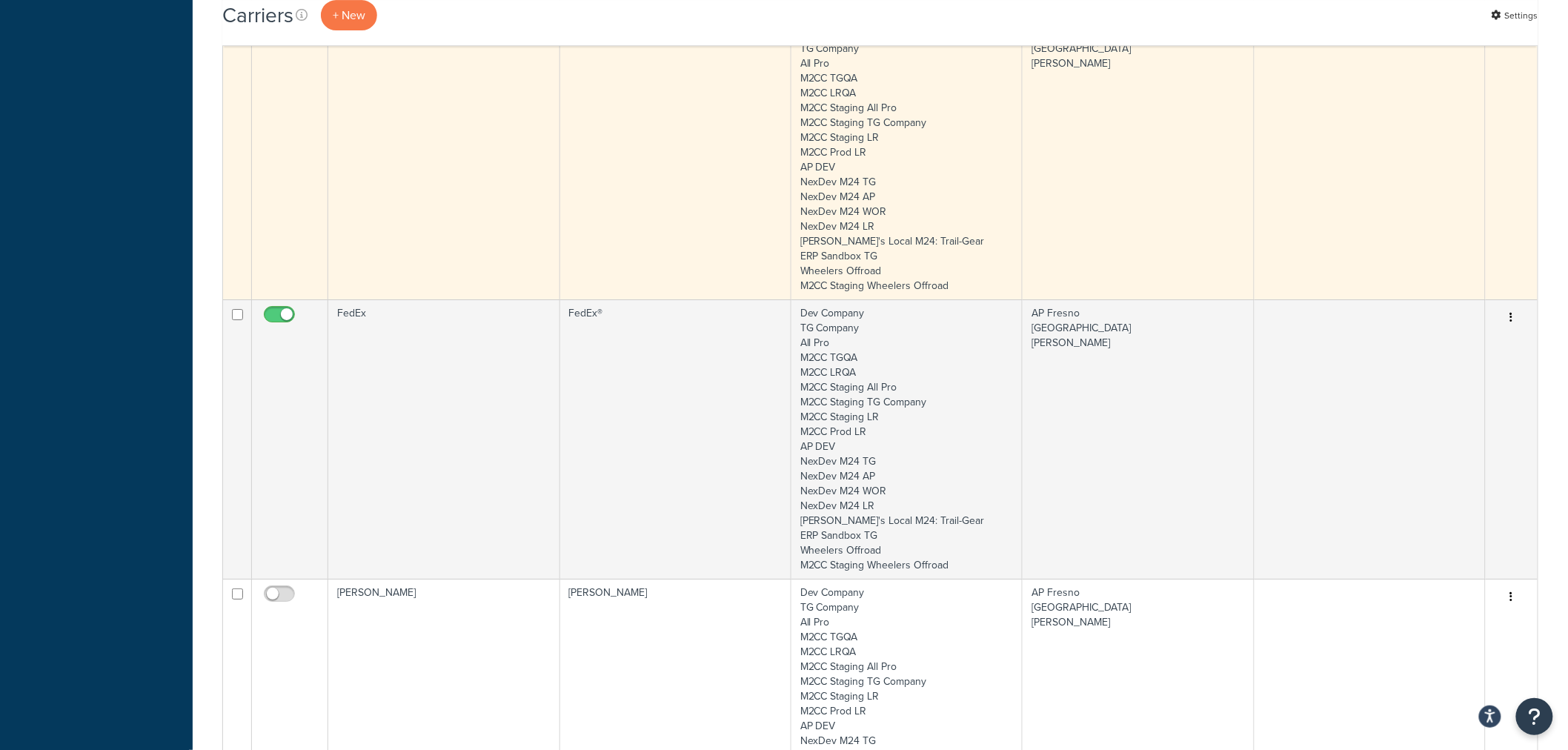
scroll to position [2140, 0]
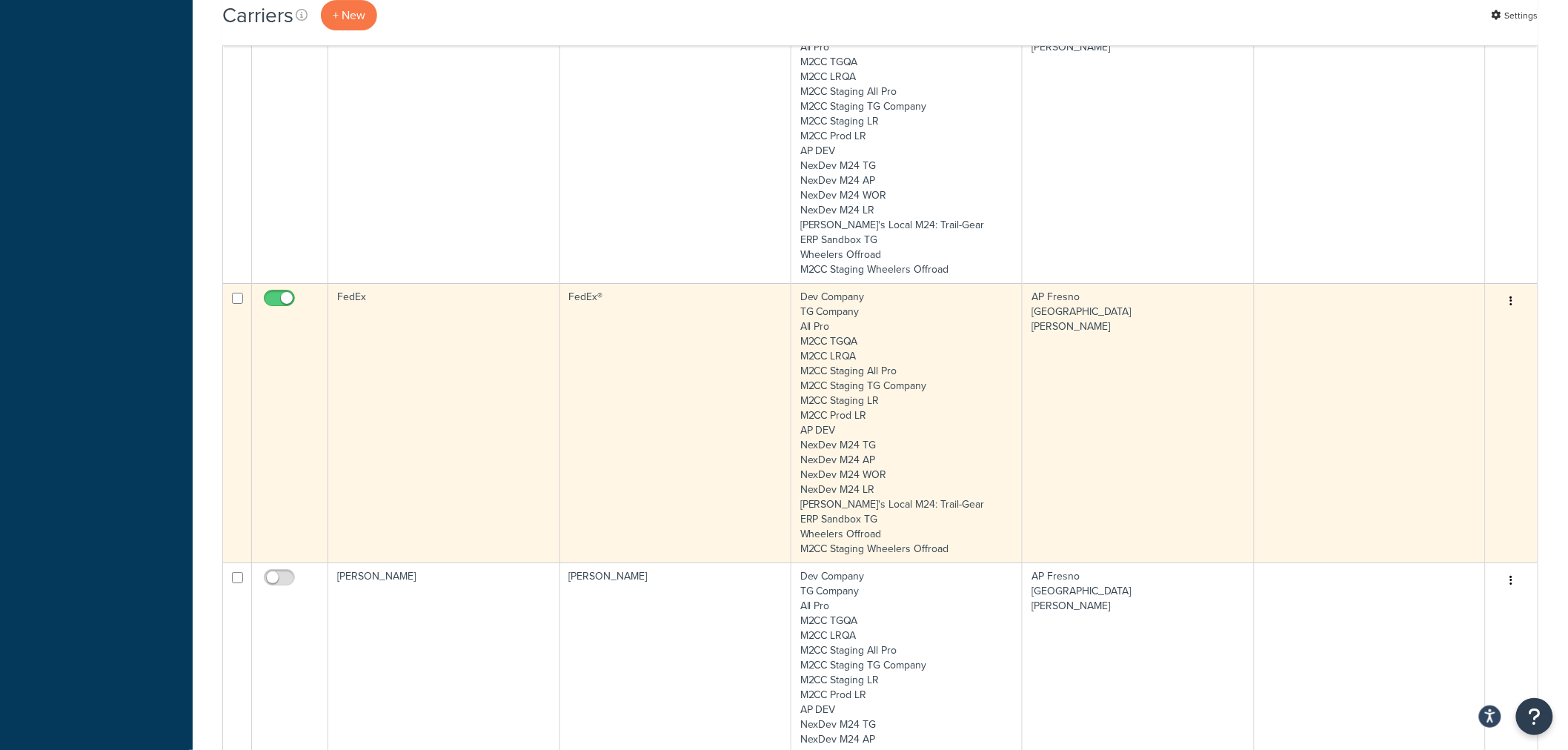
click at [408, 343] on td "FedEx" at bounding box center [443, 423] width 231 height 279
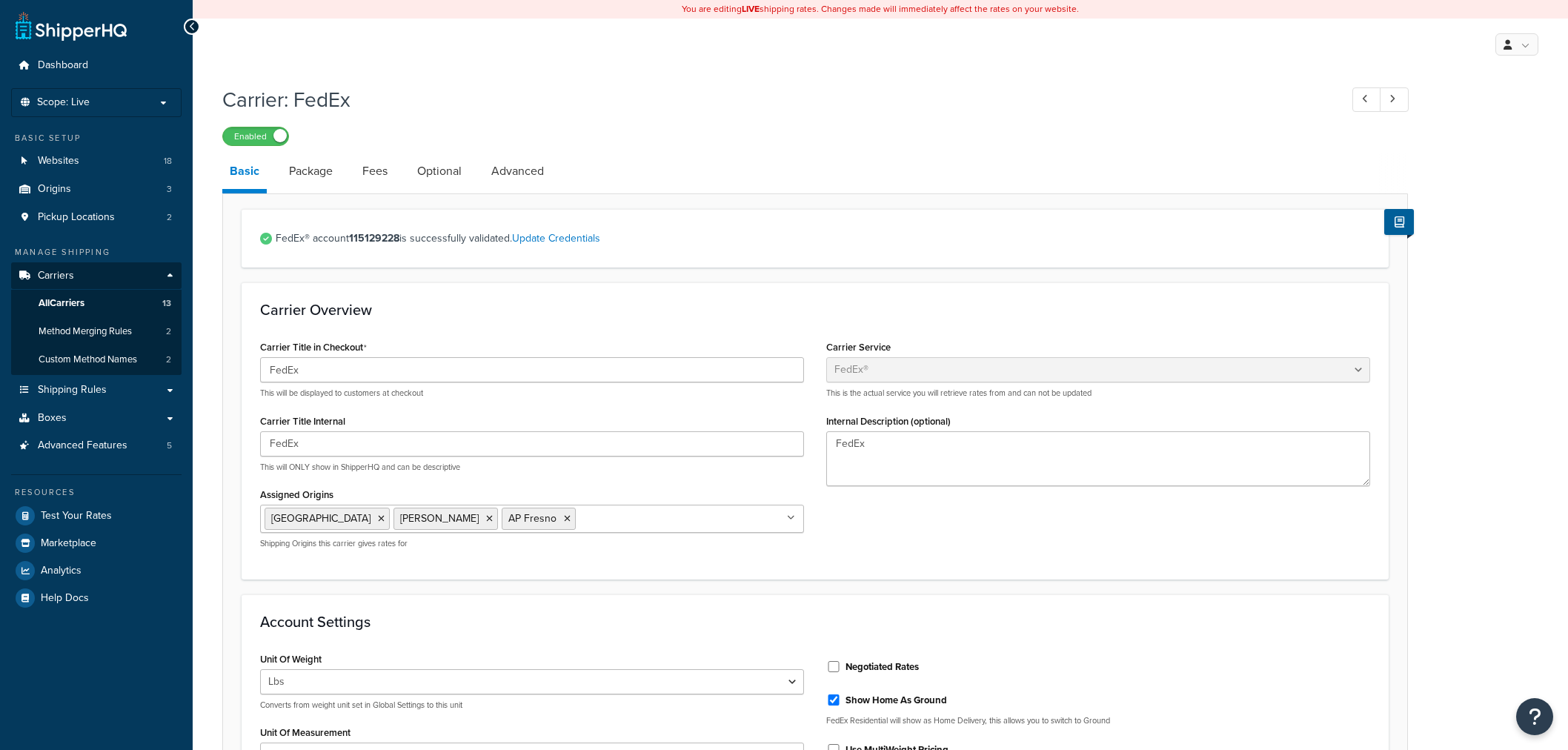
select select "fedEx"
select select "REGULAR_PICKUP"
select select "YOUR_PACKAGING"
click at [370, 239] on strong "115129228" at bounding box center [374, 238] width 50 height 15
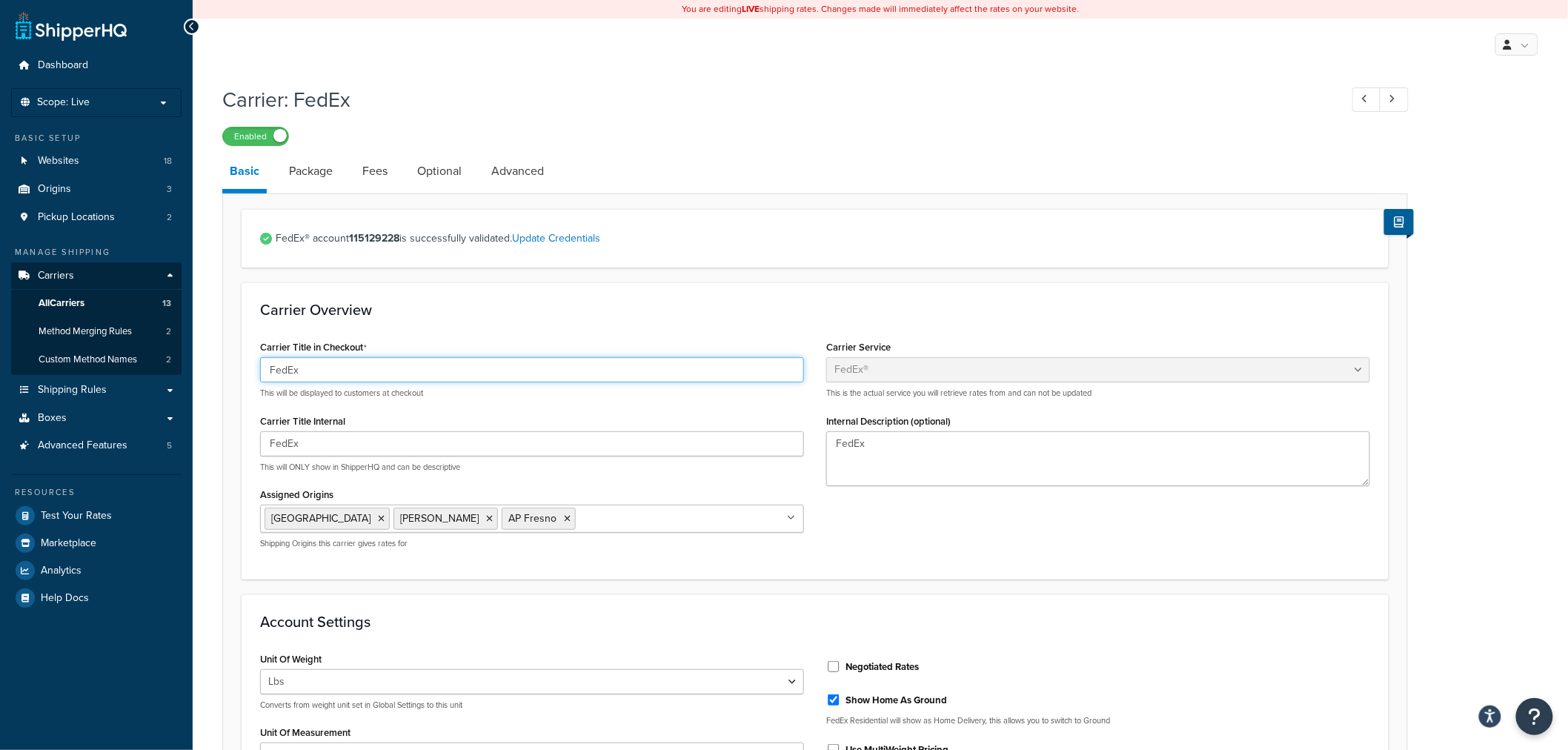
click at [449, 369] on input "FedEx" at bounding box center [532, 369] width 544 height 25
click at [368, 370] on input "FedEx" at bounding box center [532, 369] width 544 height 25
click at [63, 304] on span "All Carriers" at bounding box center [61, 304] width 46 height 13
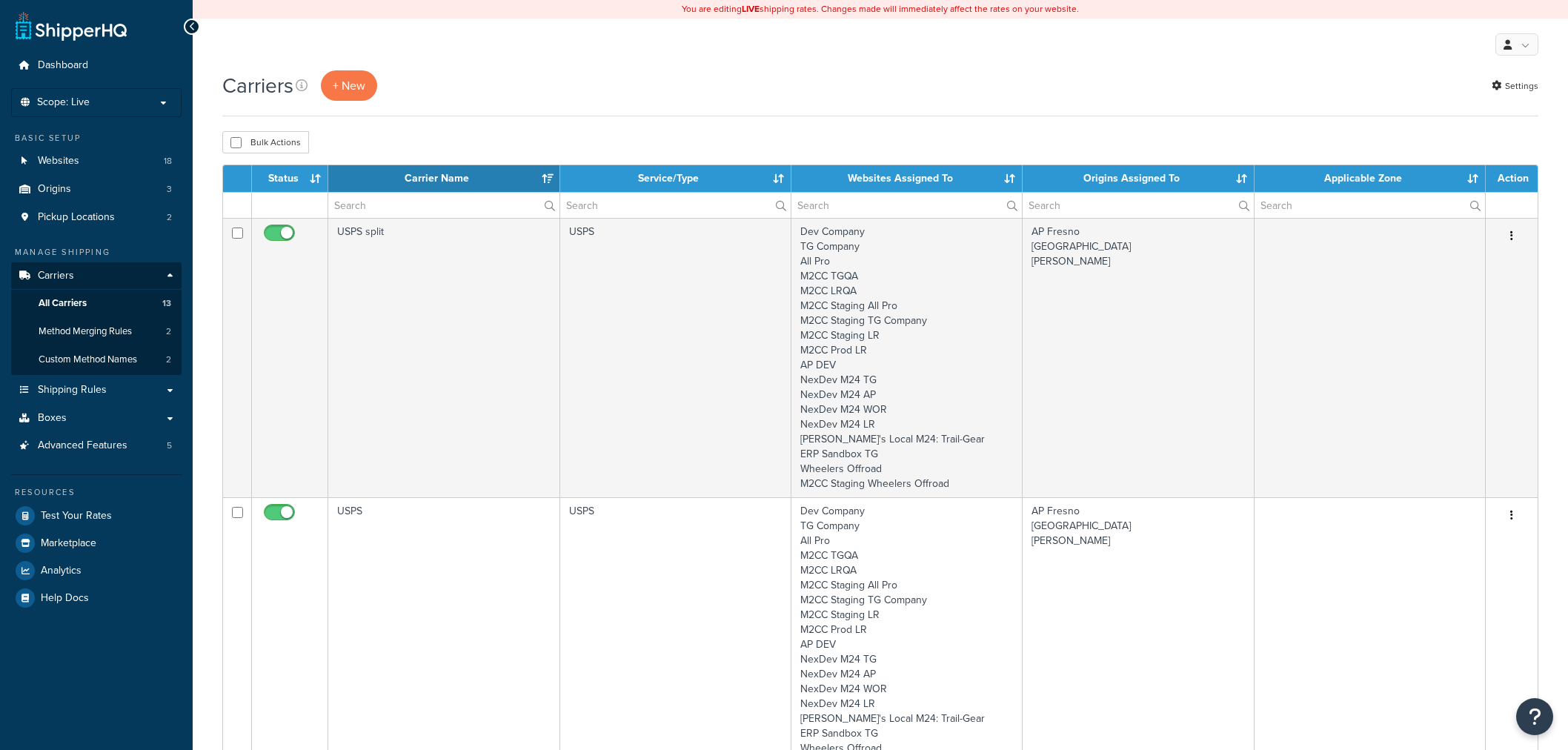
select select "15"
drag, startPoint x: 464, startPoint y: 55, endPoint x: 454, endPoint y: 62, distance: 12.2
click at [454, 62] on div "My Profile Billing Global Settings Contact Us Logout" at bounding box center [880, 45] width 1375 height 52
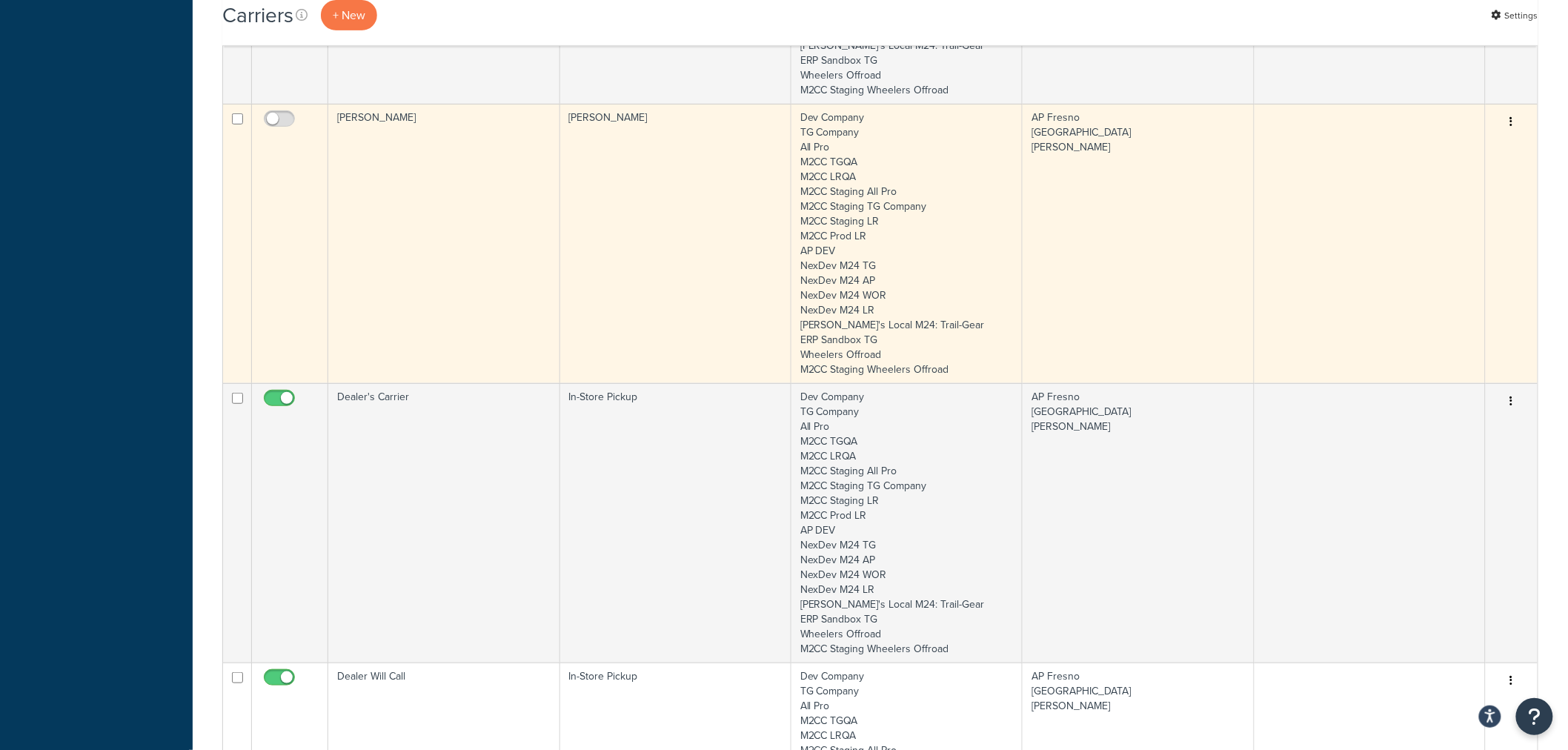
scroll to position [2606, 0]
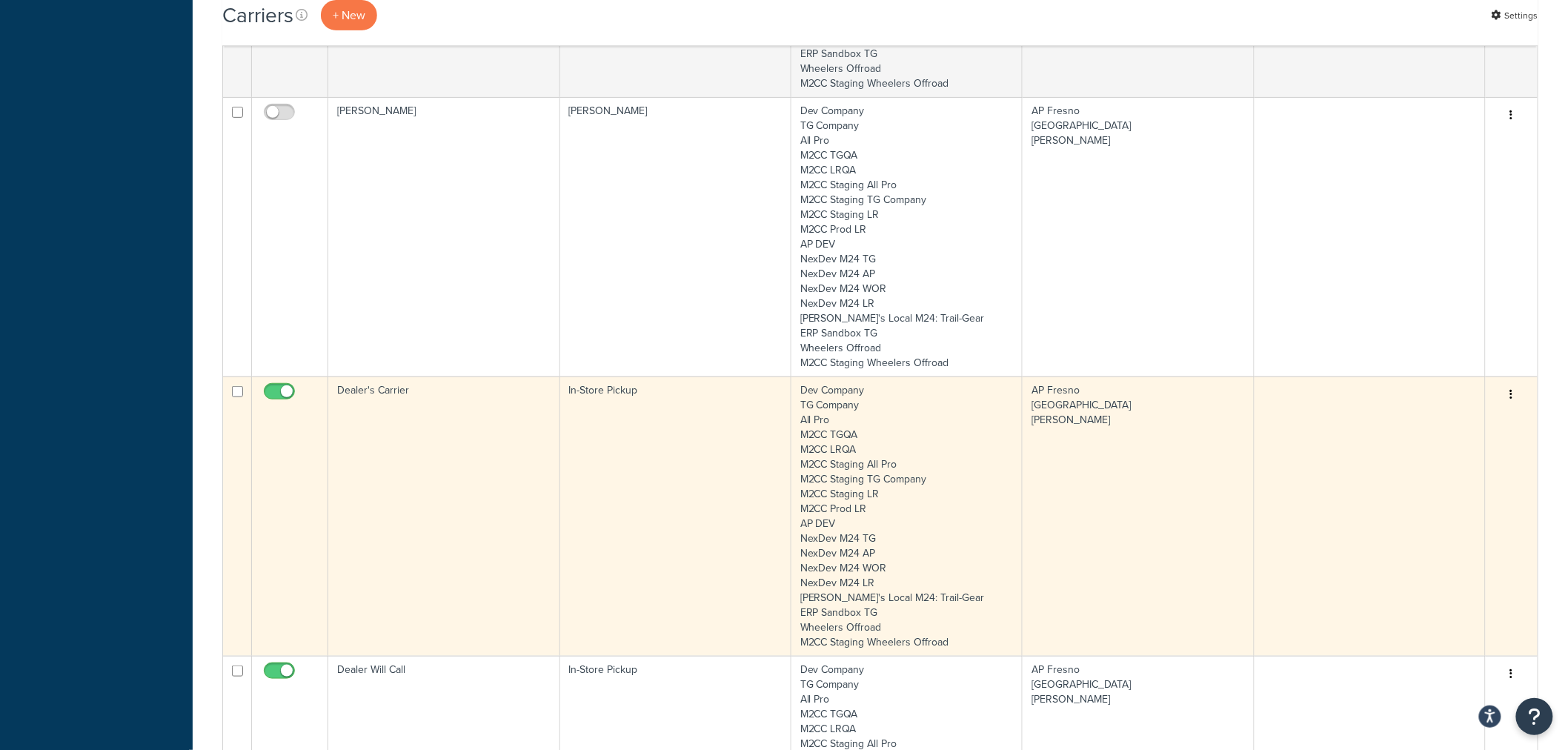
click at [424, 450] on td "Dealer's Carrier" at bounding box center [443, 516] width 231 height 279
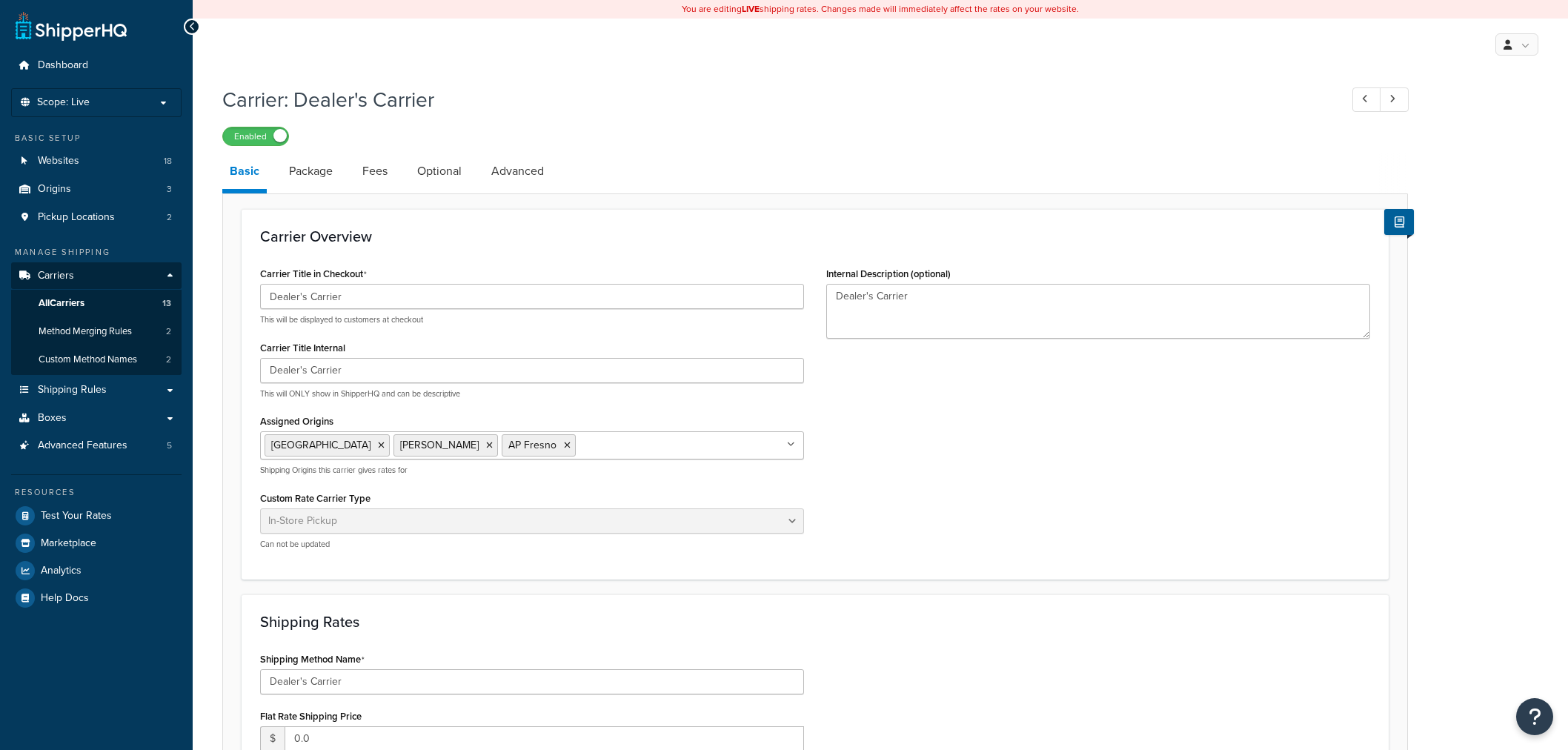
select select "pickup"
click at [321, 176] on link "Package" at bounding box center [311, 171] width 58 height 36
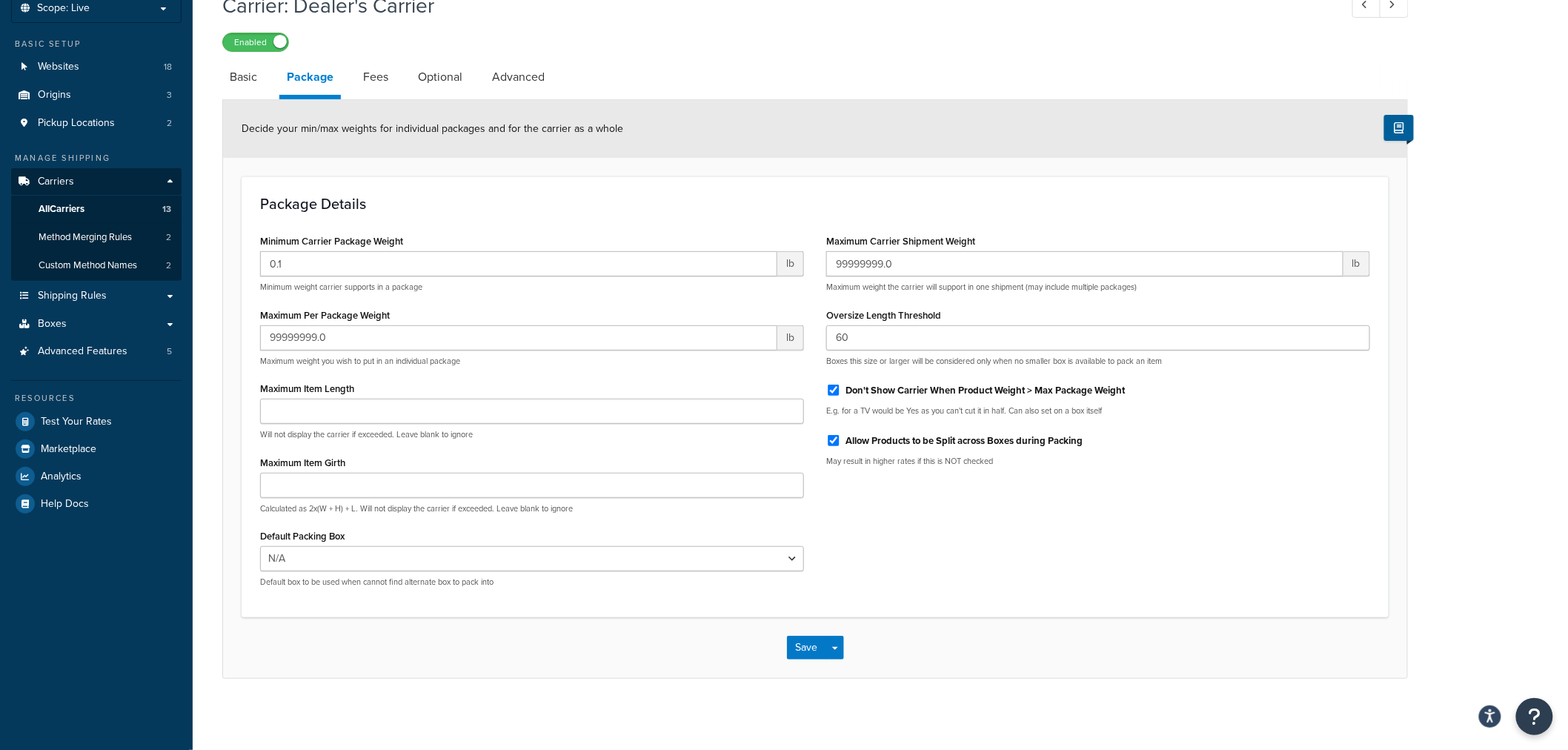
scroll to position [97, 0]
click at [378, 80] on link "Fees" at bounding box center [375, 74] width 40 height 36
select select "AFTER"
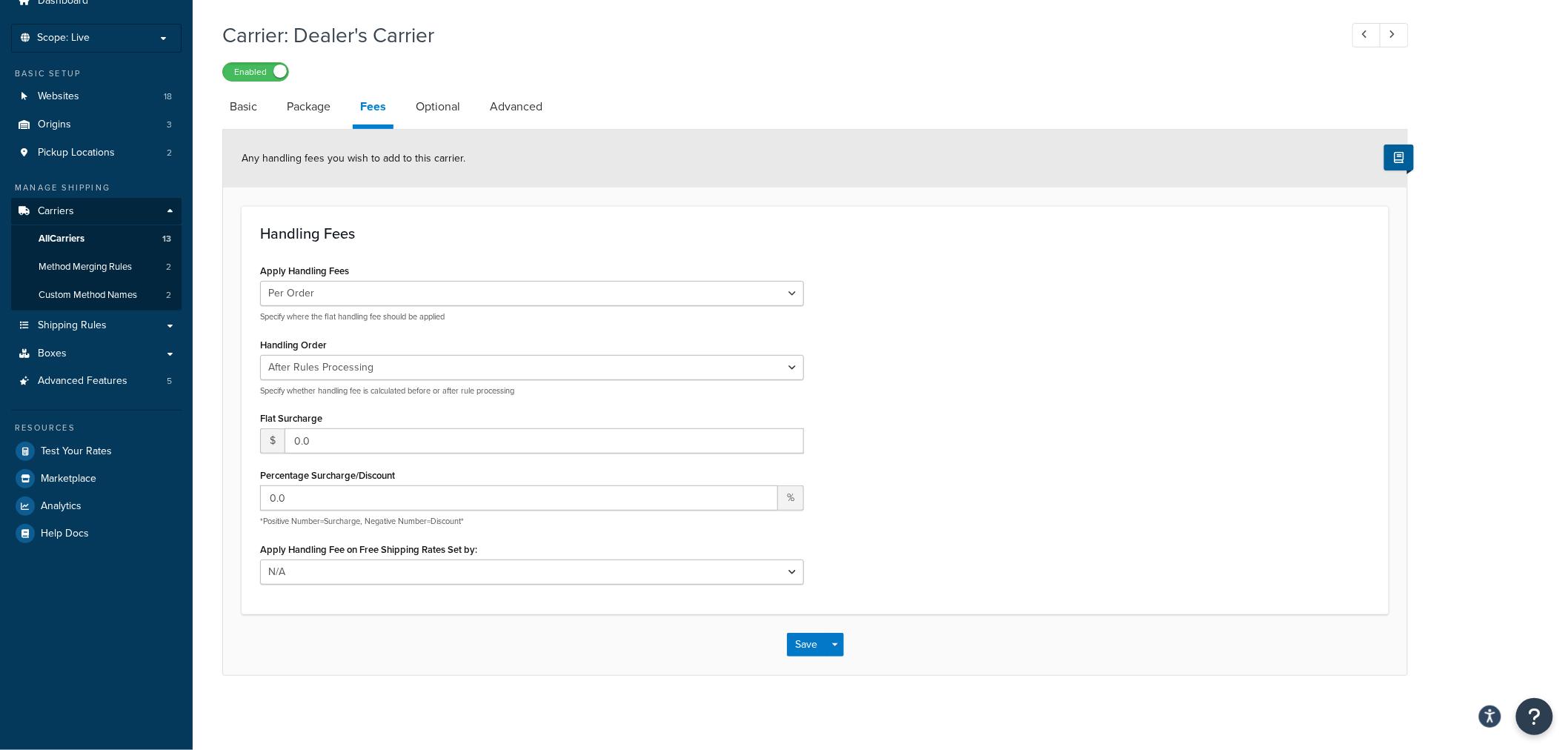
scroll to position [63, 0]
click at [436, 106] on link "Optional" at bounding box center [437, 108] width 59 height 36
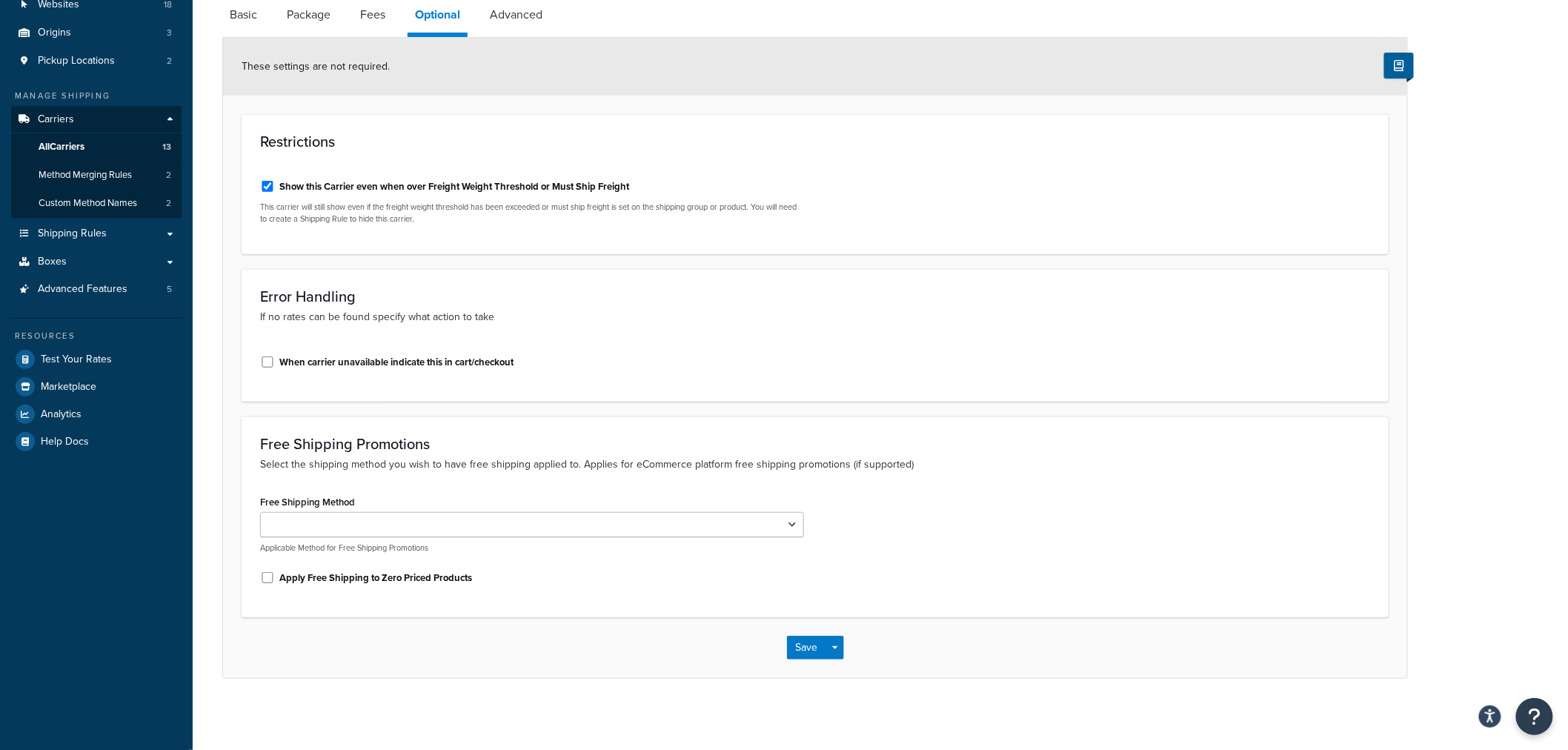
scroll to position [158, 0]
click at [505, 17] on link "Advanced" at bounding box center [515, 13] width 67 height 36
select select "false"
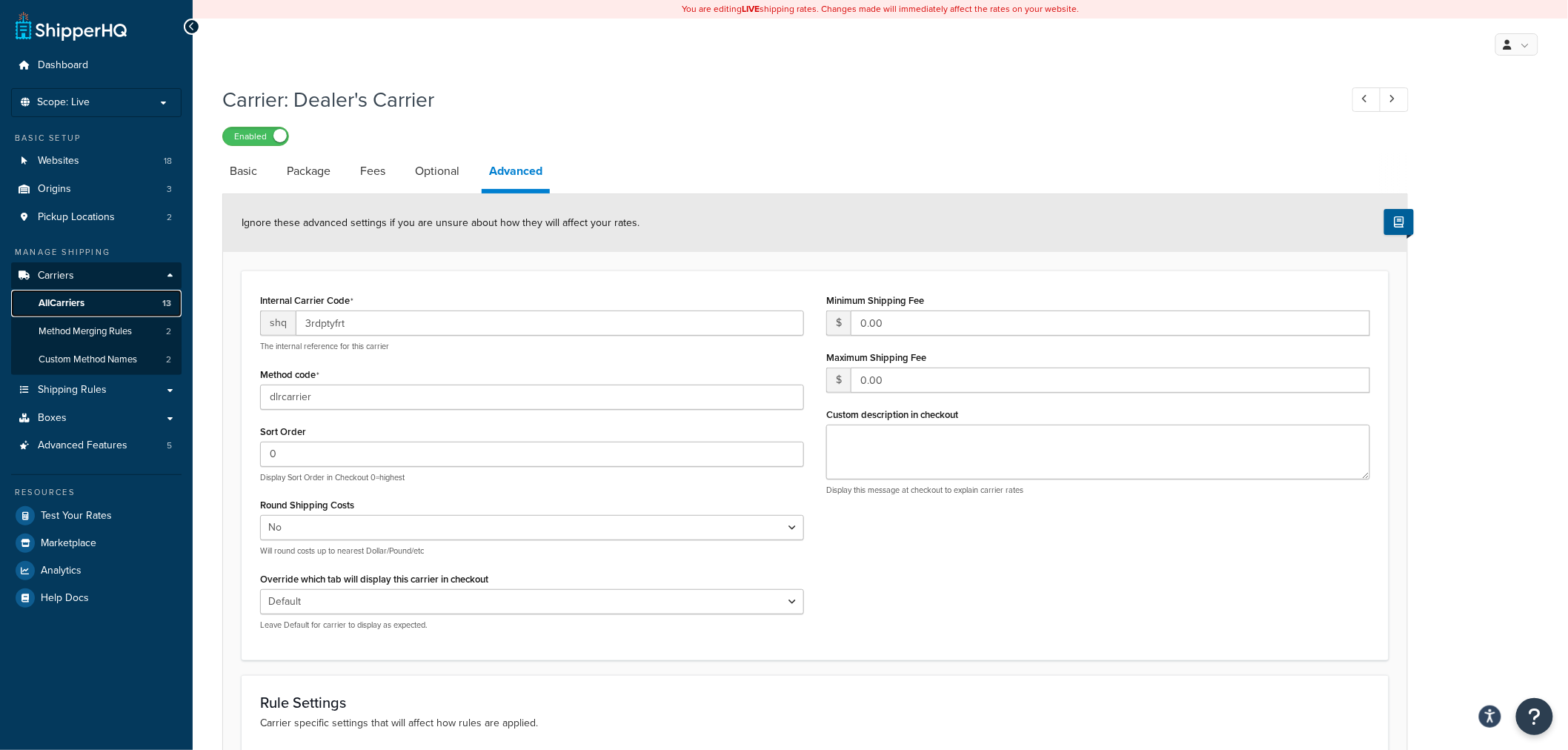
click at [69, 306] on span "All Carriers" at bounding box center [61, 304] width 46 height 13
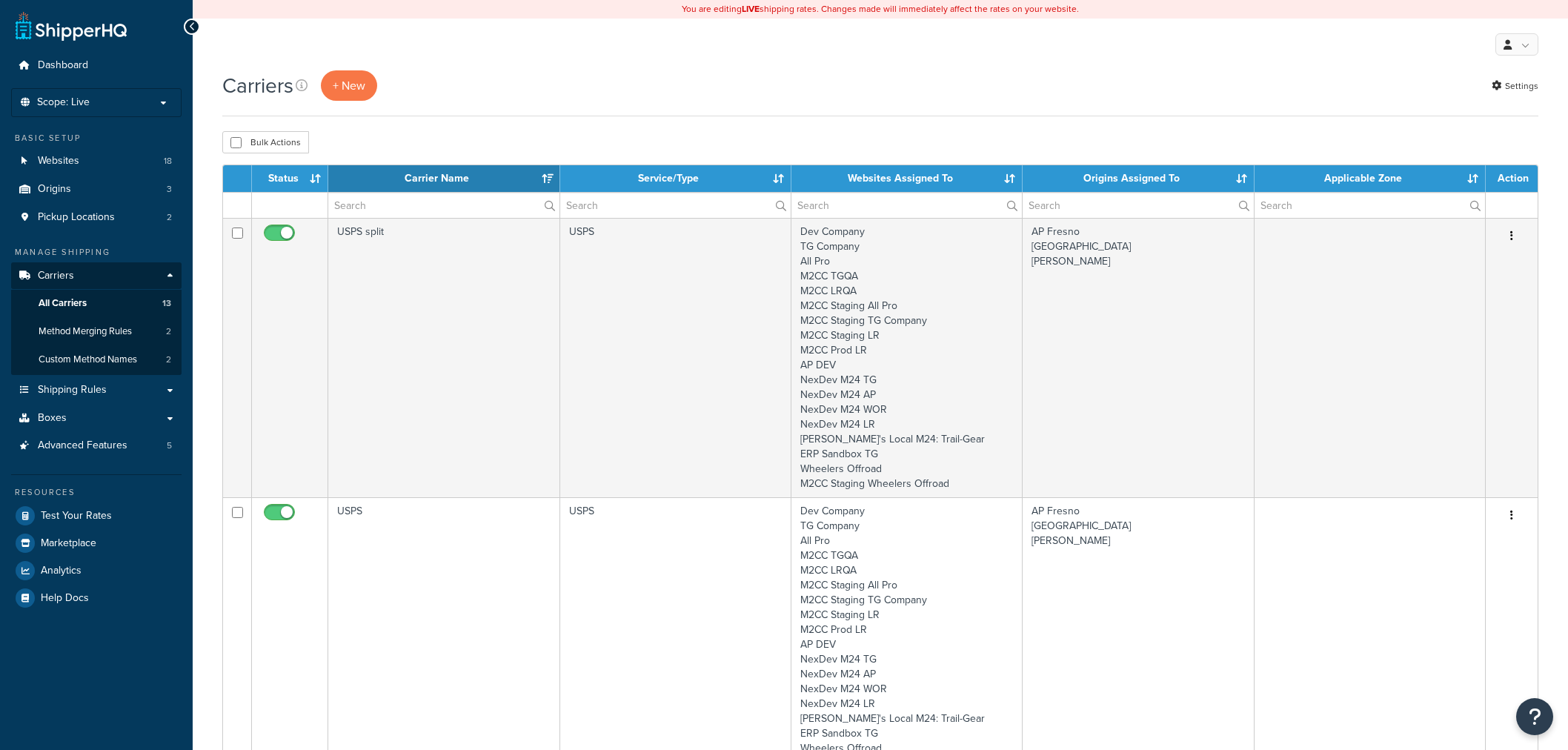
select select "15"
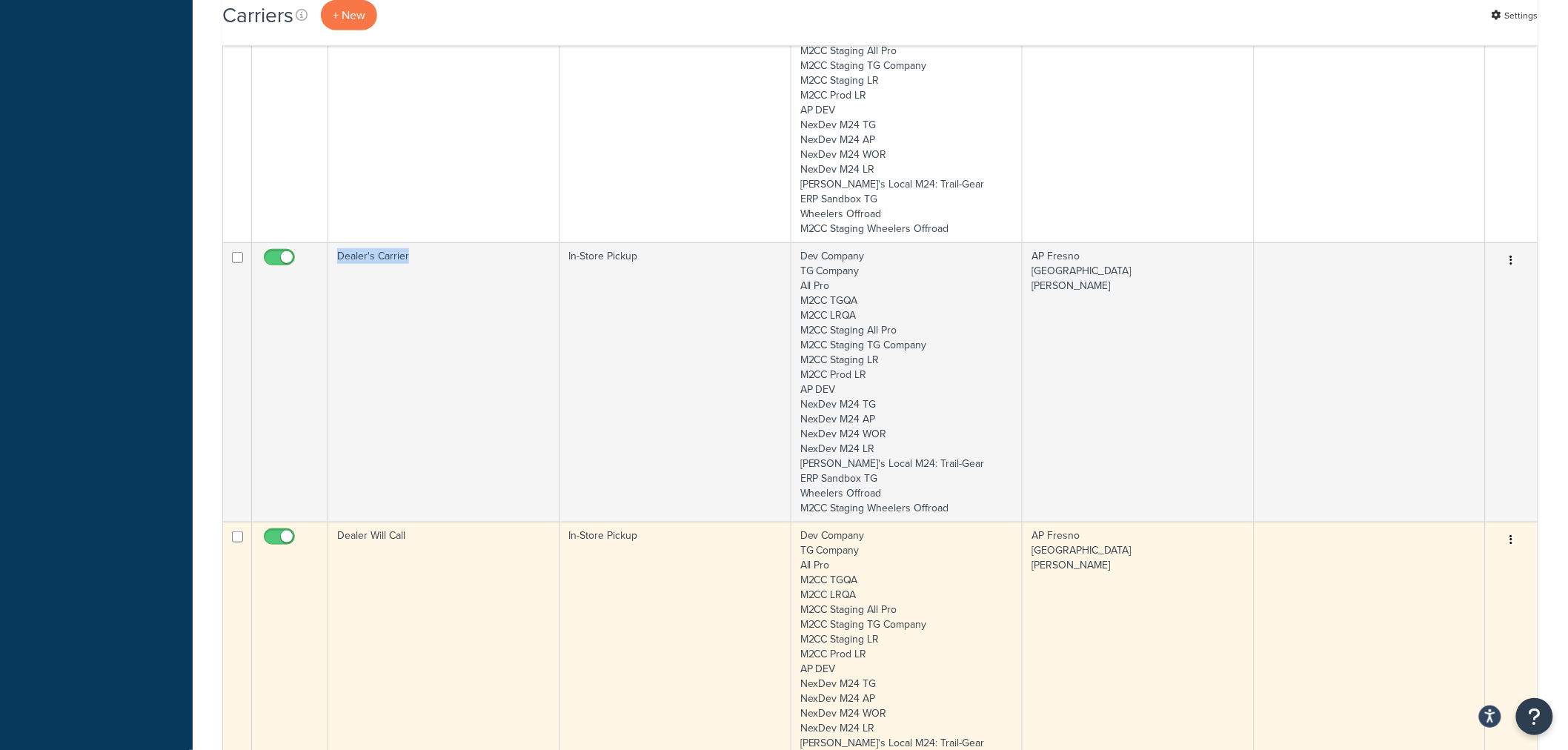
scroll to position [2866, 0]
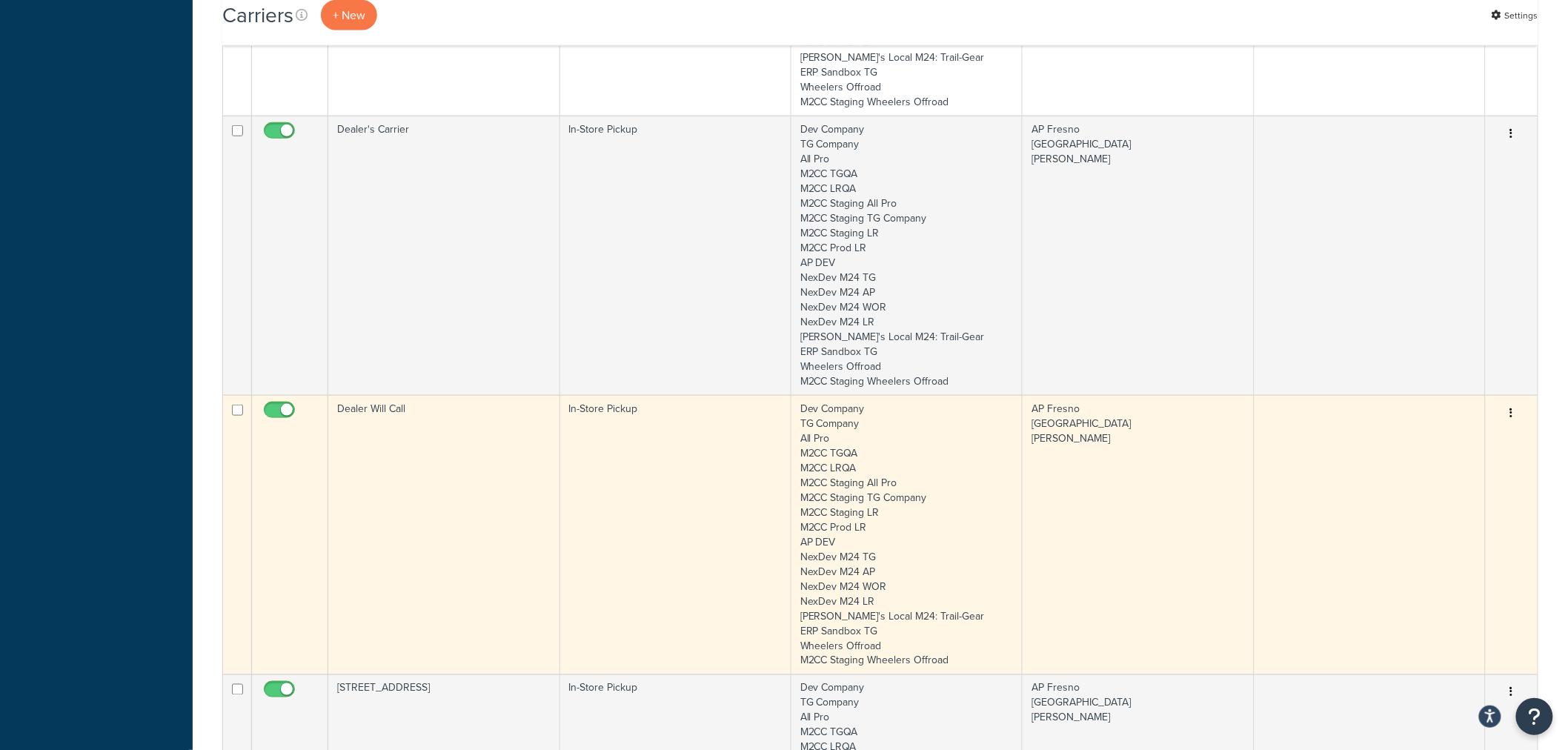
click at [415, 490] on td "Dealer Will Call" at bounding box center [443, 535] width 231 height 279
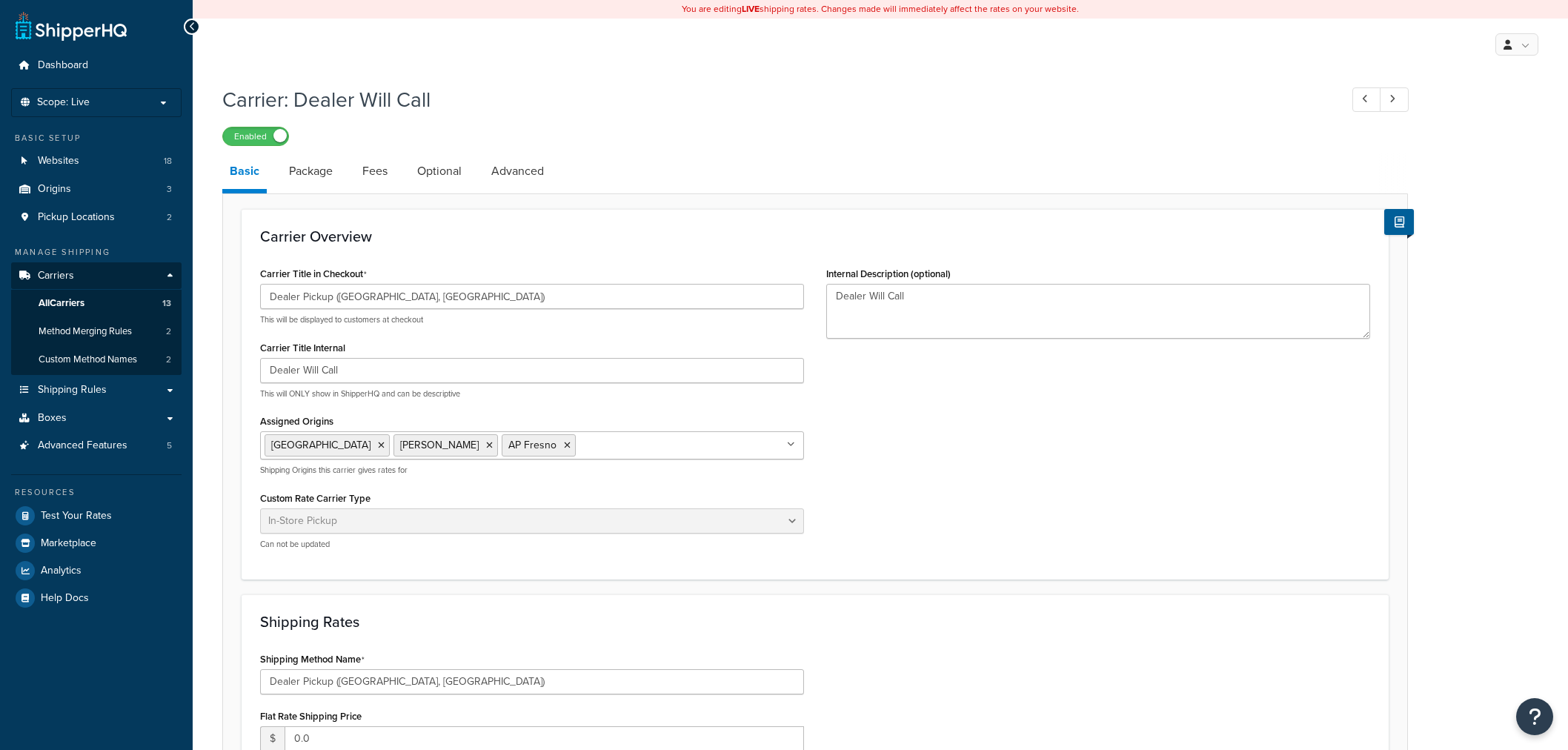
select select "pickup"
